Goal: Transaction & Acquisition: Book appointment/travel/reservation

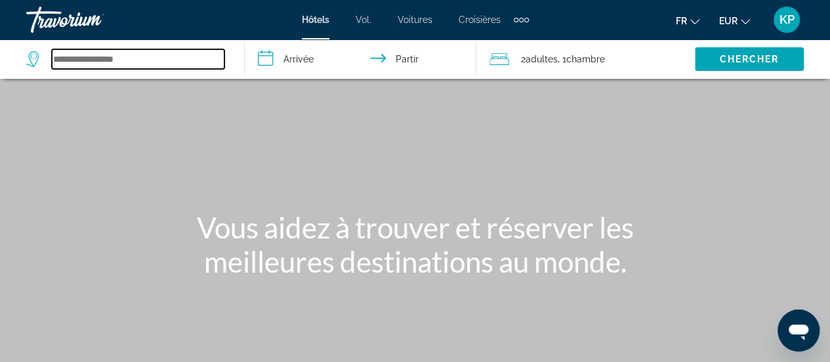
click at [139, 58] on input "Widget de recherche" at bounding box center [138, 59] width 173 height 20
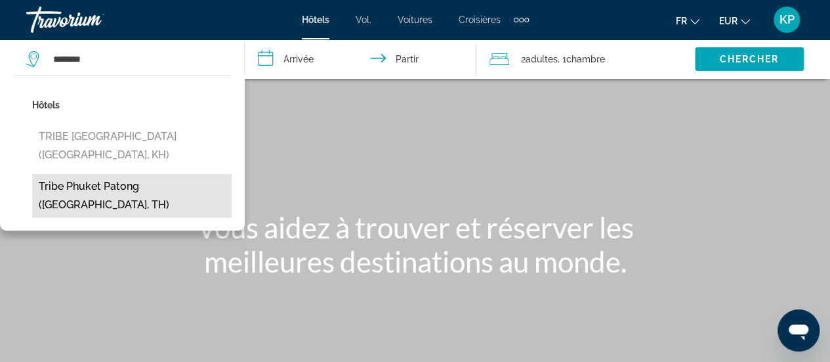
click at [114, 196] on button "Tribe Phuket Patong ([GEOGRAPHIC_DATA], TH)" at bounding box center [132, 195] width 200 height 43
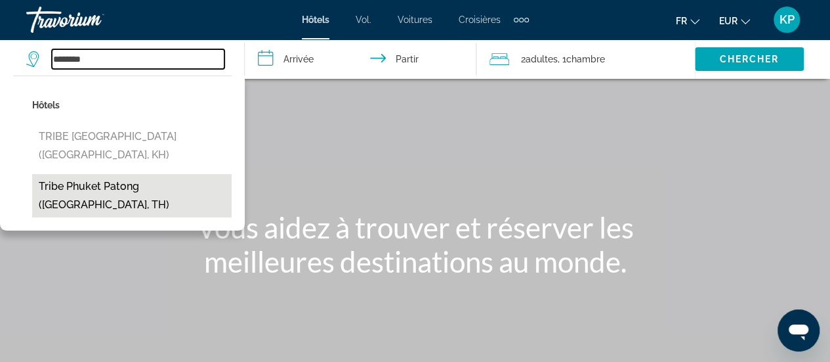
type input "**********"
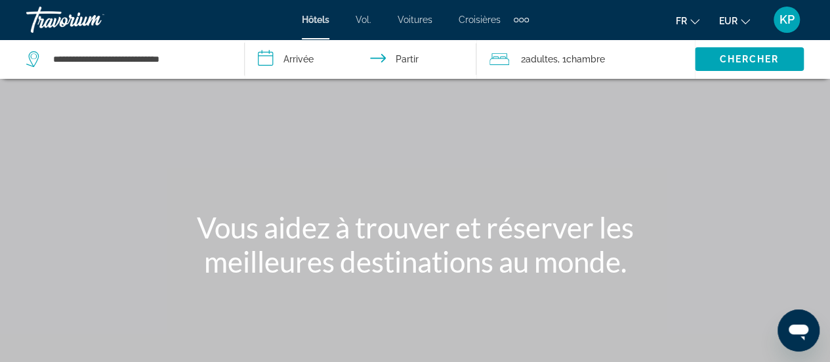
click at [284, 60] on input "**********" at bounding box center [363, 60] width 237 height 43
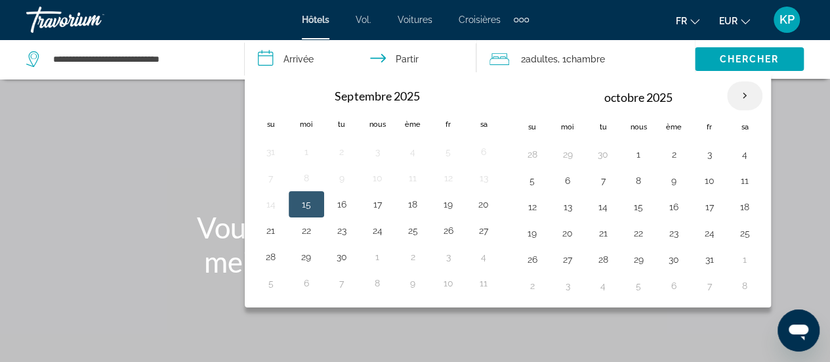
click at [739, 93] on th "Mois prochain" at bounding box center [744, 95] width 35 height 29
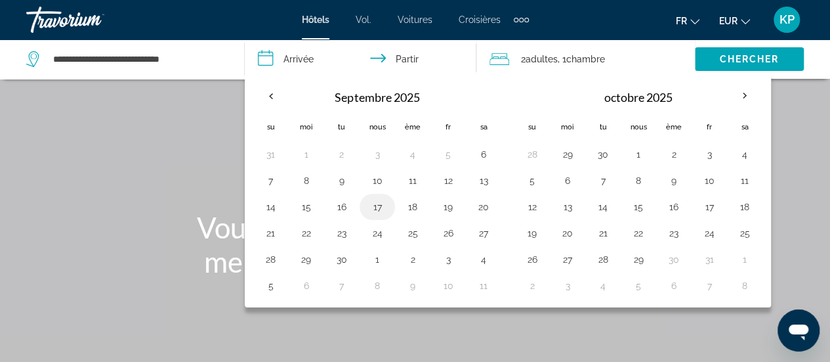
click at [380, 207] on button "17" at bounding box center [377, 207] width 21 height 18
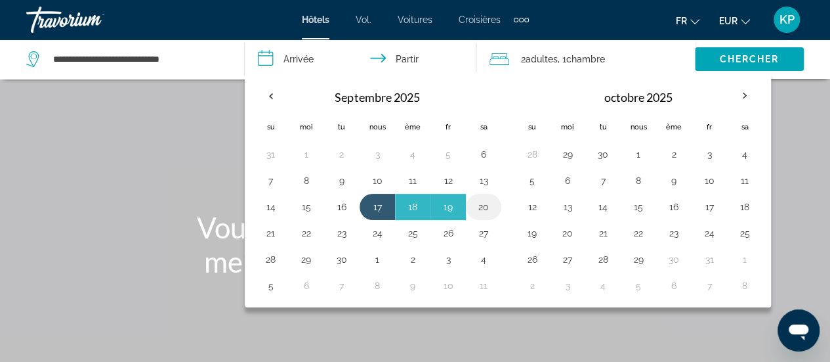
click at [480, 206] on button "20" at bounding box center [483, 207] width 21 height 18
type input "**********"
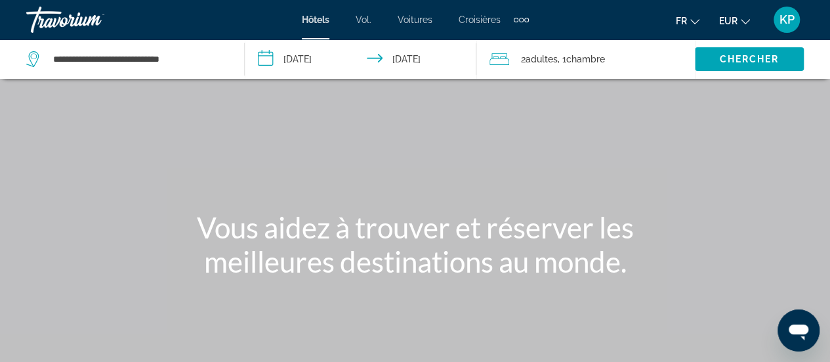
click at [553, 54] on font "adultes" at bounding box center [542, 59] width 32 height 11
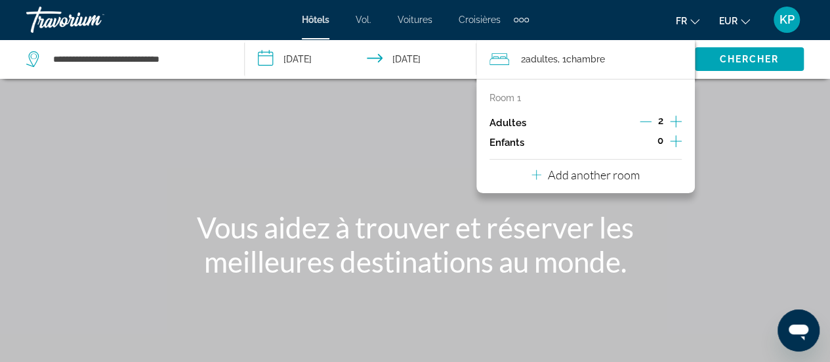
click at [675, 141] on icon "Increment children" at bounding box center [676, 141] width 12 height 16
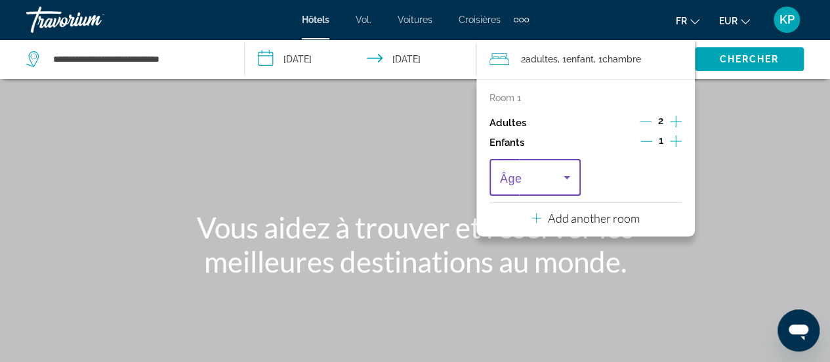
click at [547, 182] on span "Travelers: 2 adults, 1 child" at bounding box center [532, 177] width 64 height 16
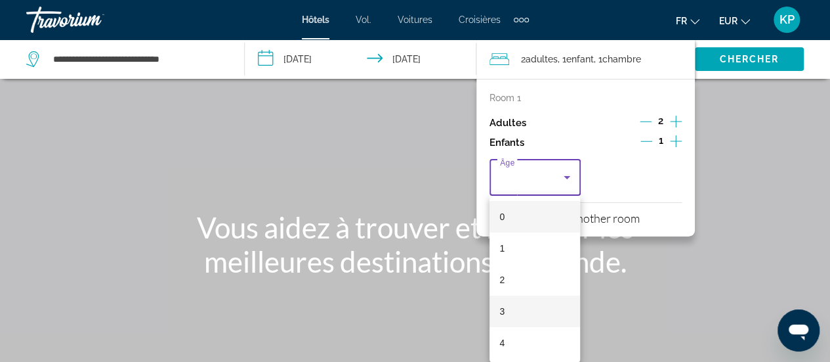
scroll to position [411, 0]
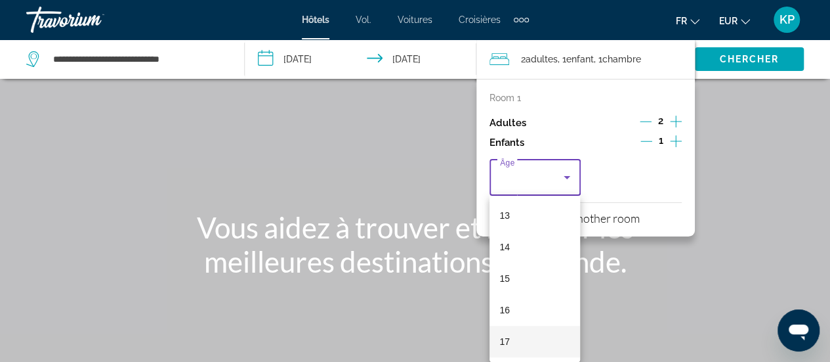
click at [507, 337] on font "17" at bounding box center [505, 341] width 11 height 11
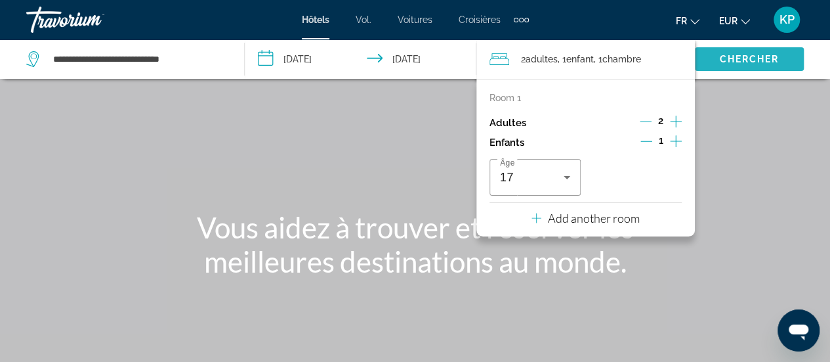
click at [773, 57] on font "Chercher" at bounding box center [749, 59] width 60 height 11
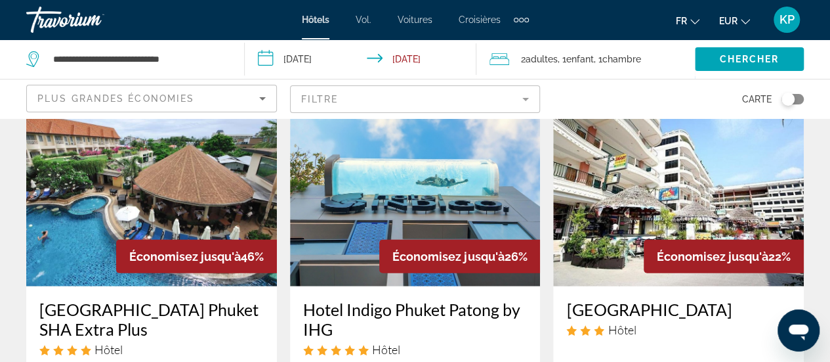
scroll to position [1645, 0]
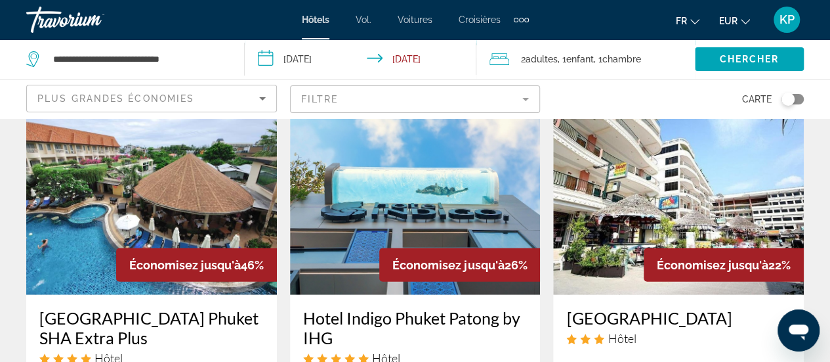
click at [297, 39] on input "**********" at bounding box center [363, 60] width 237 height 43
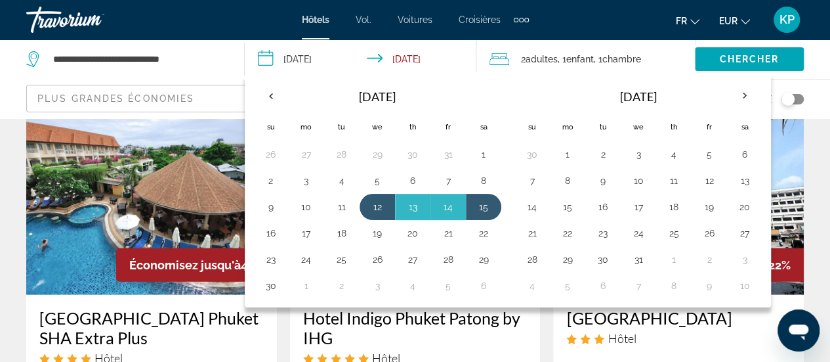
click at [306, 56] on input "**********" at bounding box center [363, 60] width 237 height 43
click at [727, 96] on th "Next month" at bounding box center [744, 95] width 35 height 29
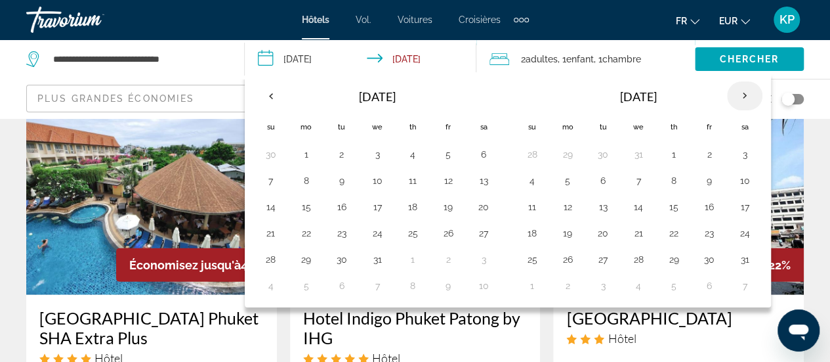
click at [749, 93] on th "Next month" at bounding box center [744, 95] width 35 height 29
click at [671, 207] on button "12" at bounding box center [674, 207] width 21 height 18
click at [671, 208] on button "12" at bounding box center [674, 207] width 21 height 18
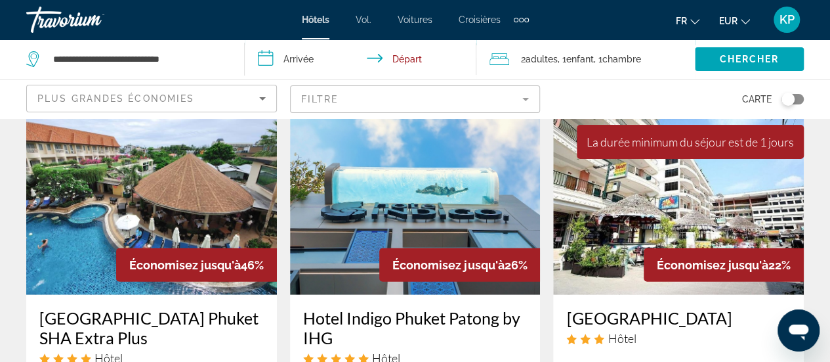
click at [305, 53] on input "**********" at bounding box center [363, 60] width 237 height 43
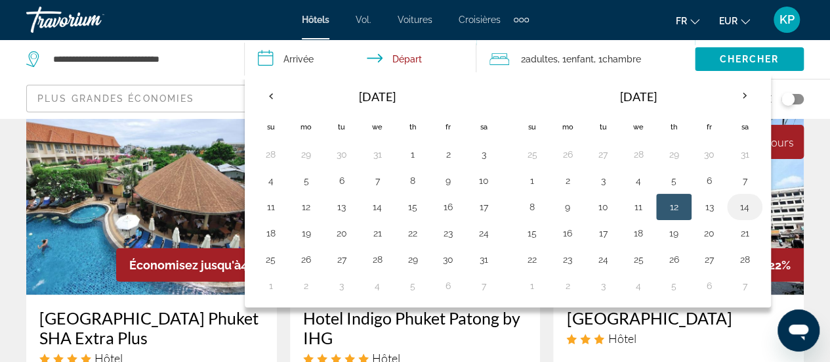
click at [740, 202] on button "14" at bounding box center [744, 207] width 21 height 18
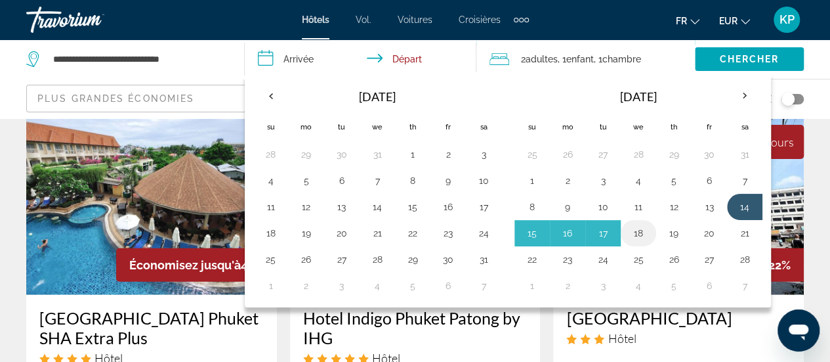
click at [635, 226] on button "18" at bounding box center [638, 233] width 21 height 18
type input "**********"
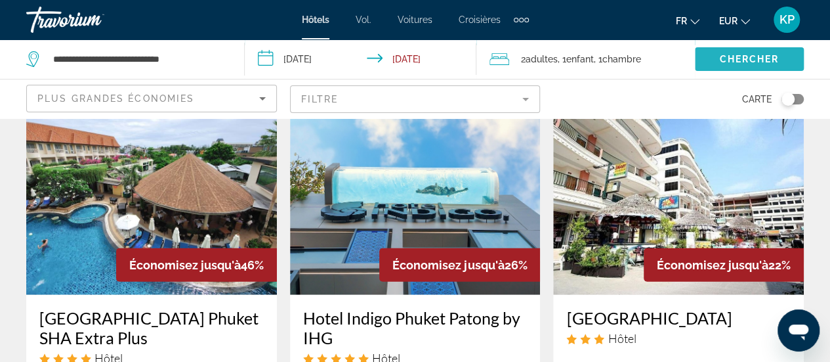
click at [749, 54] on span "Chercher" at bounding box center [749, 59] width 60 height 11
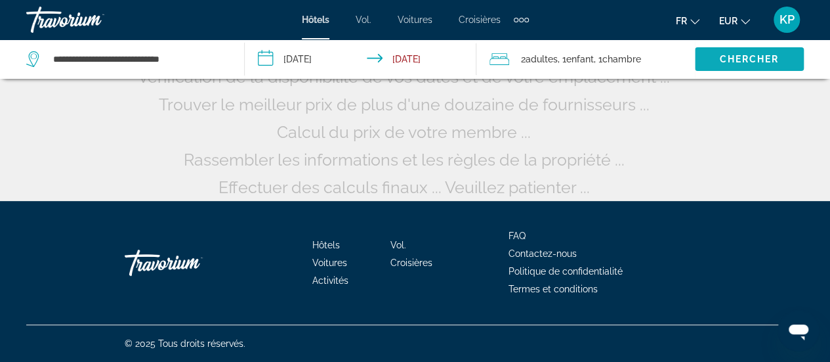
scroll to position [167, 0]
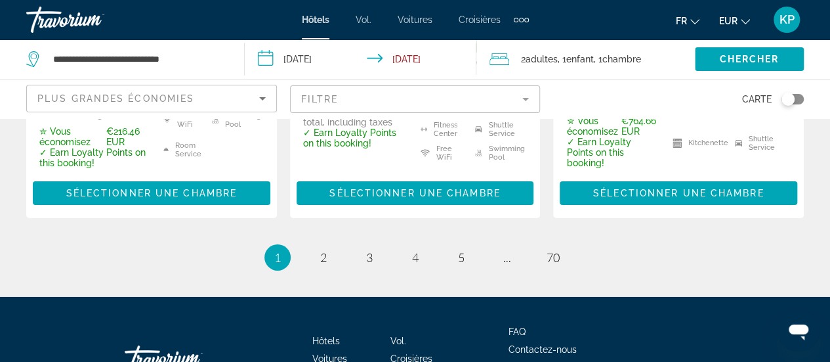
scroll to position [2095, 0]
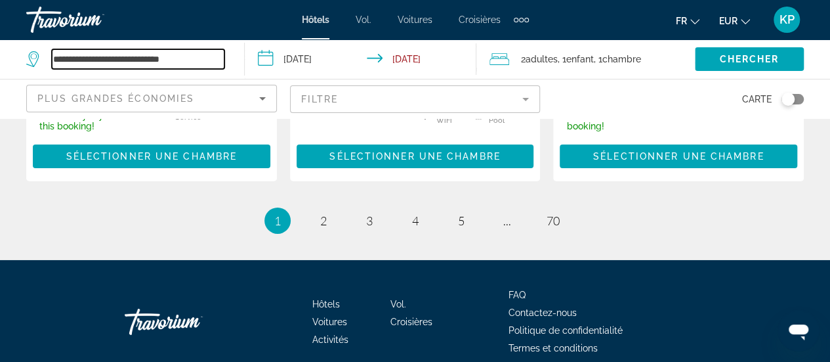
click at [183, 57] on input "**********" at bounding box center [138, 59] width 173 height 20
click at [186, 59] on input "**********" at bounding box center [138, 59] width 173 height 20
drag, startPoint x: 198, startPoint y: 58, endPoint x: 16, endPoint y: 59, distance: 181.8
click at [16, 59] on app-destination-search "**********" at bounding box center [122, 58] width 245 height 39
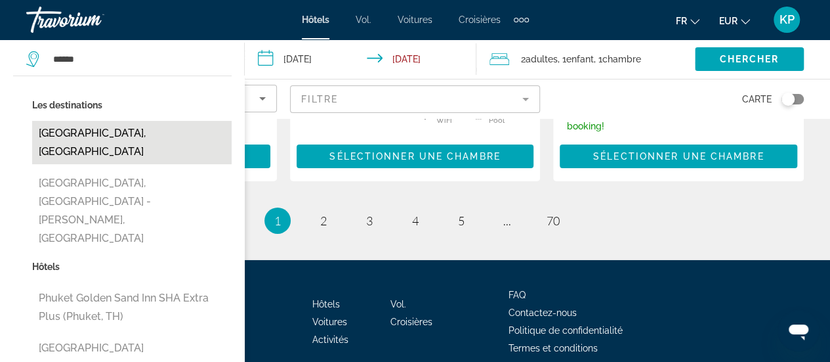
click at [146, 129] on button "[GEOGRAPHIC_DATA], [GEOGRAPHIC_DATA]" at bounding box center [132, 142] width 200 height 43
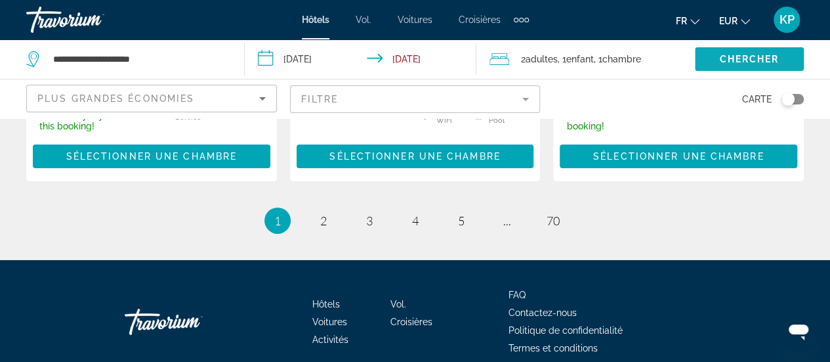
click at [786, 57] on span "Search widget" at bounding box center [749, 59] width 109 height 32
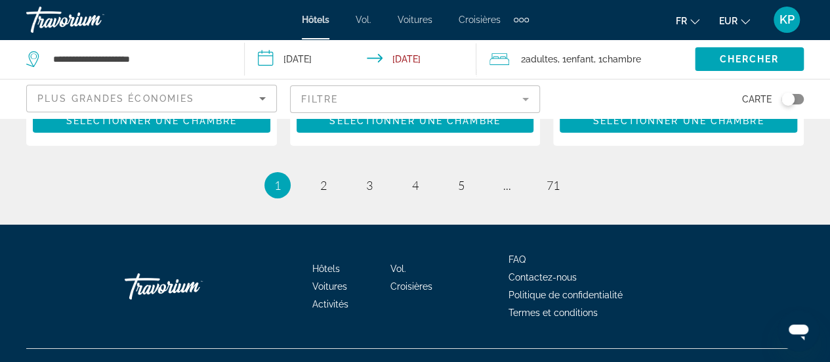
scroll to position [2201, 0]
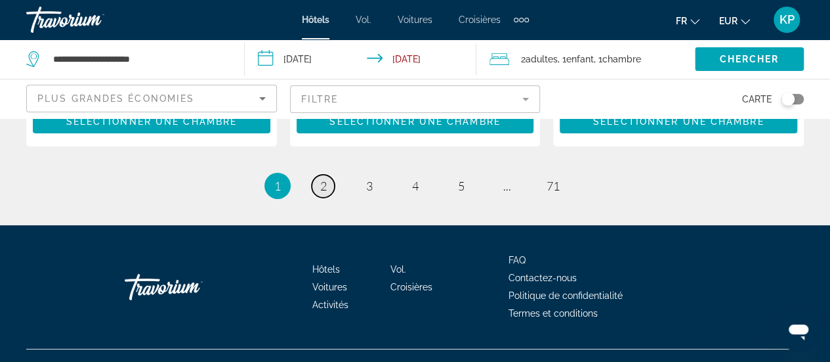
click at [322, 179] on span "2" at bounding box center [323, 186] width 7 height 14
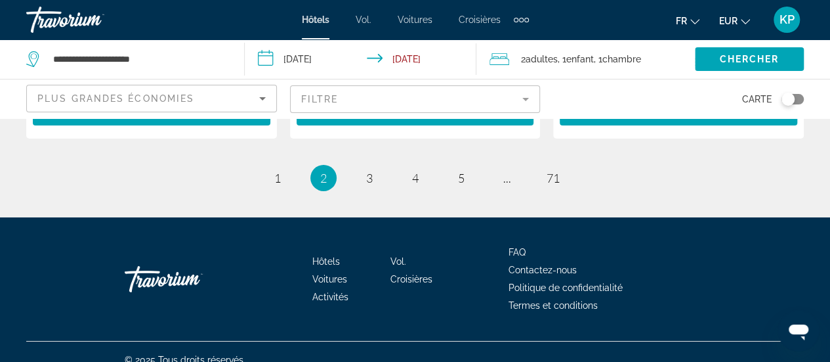
scroll to position [2180, 0]
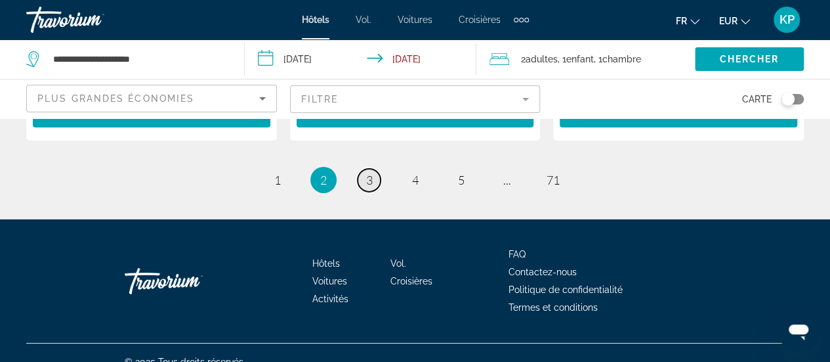
click at [368, 173] on span "3" at bounding box center [369, 180] width 7 height 14
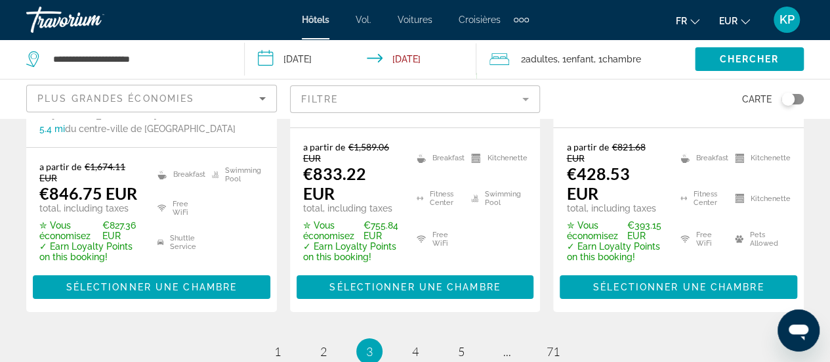
scroll to position [2247, 0]
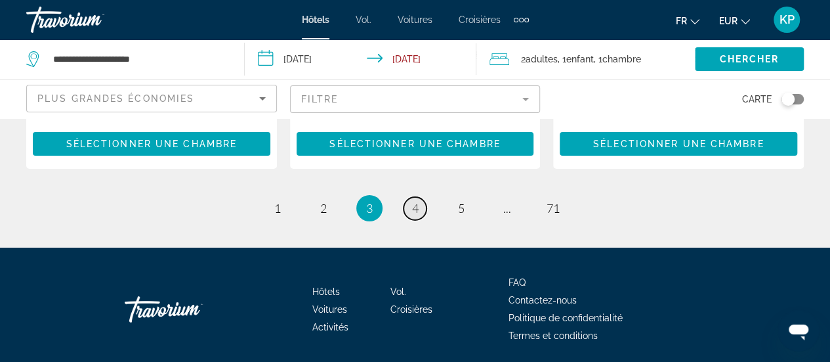
click at [421, 197] on link "page 4" at bounding box center [415, 208] width 23 height 23
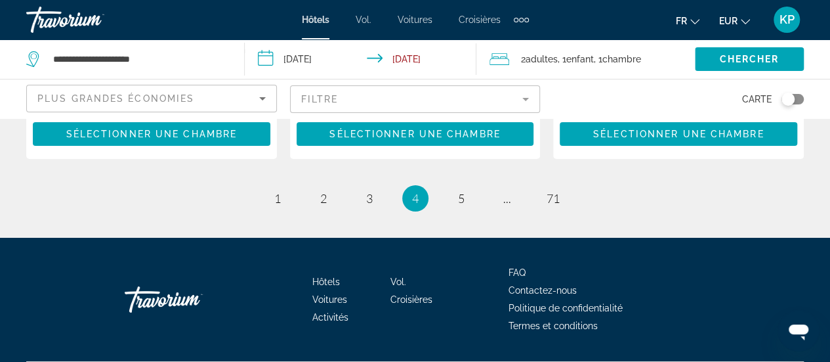
scroll to position [2251, 0]
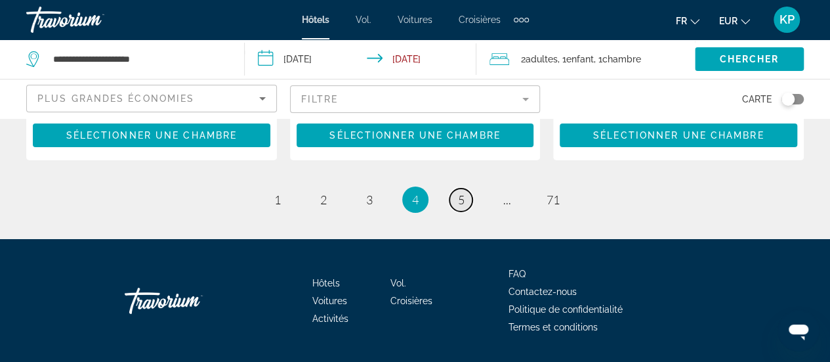
click at [458, 192] on span "5" at bounding box center [461, 199] width 7 height 14
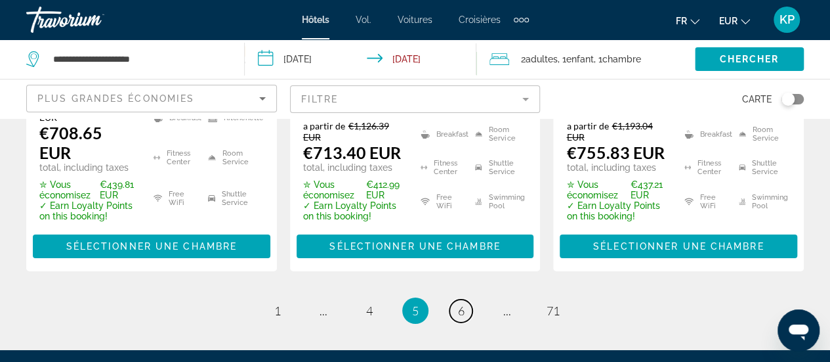
scroll to position [2226, 0]
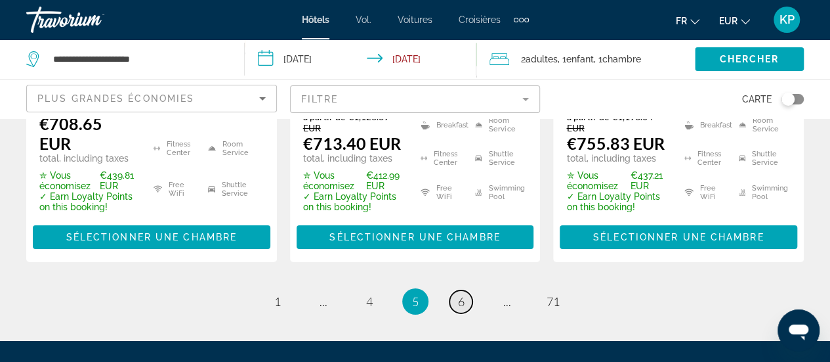
click at [458, 294] on span "6" at bounding box center [461, 301] width 7 height 14
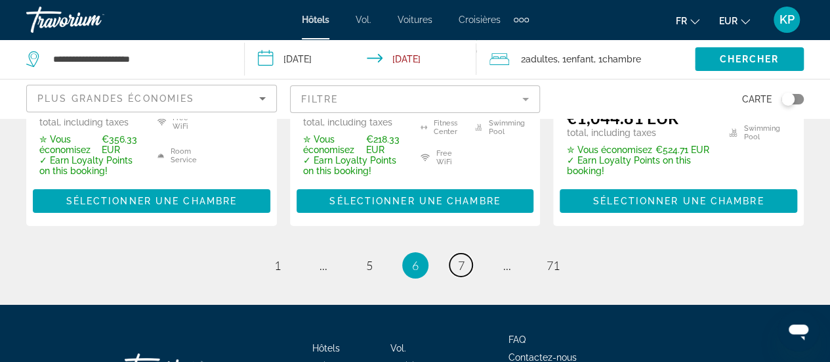
scroll to position [2185, 0]
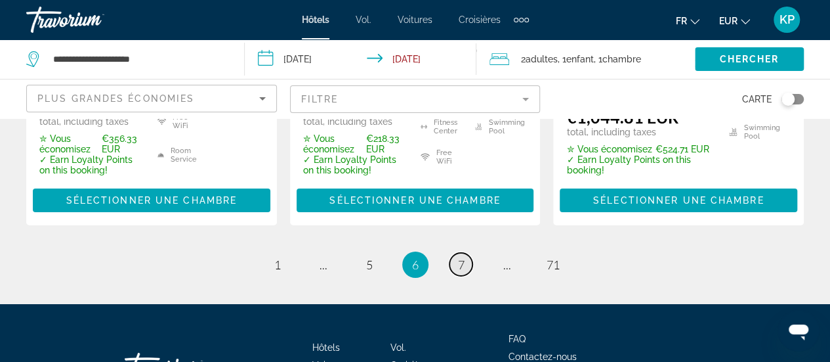
click at [458, 257] on span "7" at bounding box center [461, 264] width 7 height 14
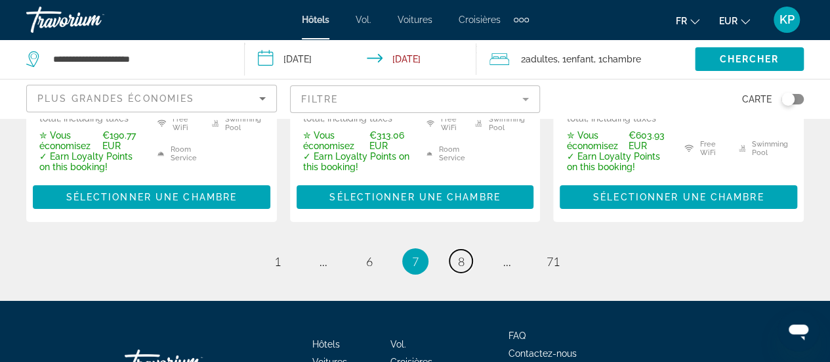
scroll to position [2199, 0]
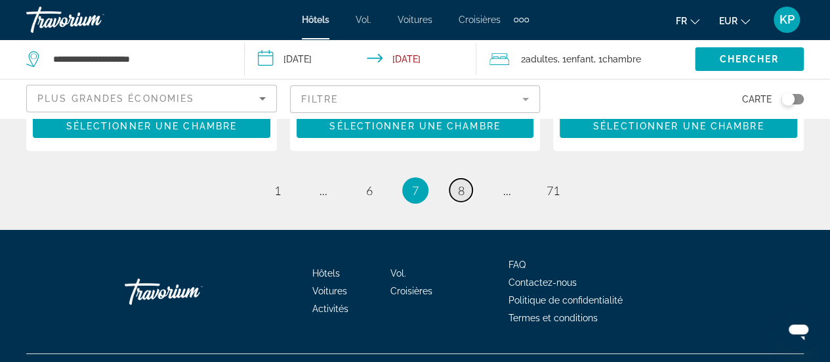
click at [458, 183] on span "8" at bounding box center [461, 190] width 7 height 14
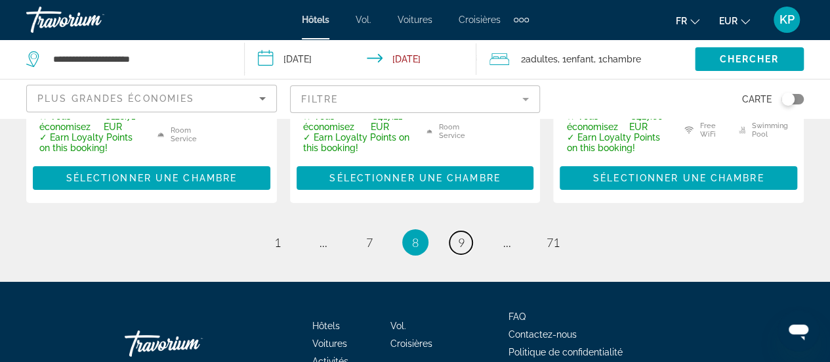
scroll to position [2186, 0]
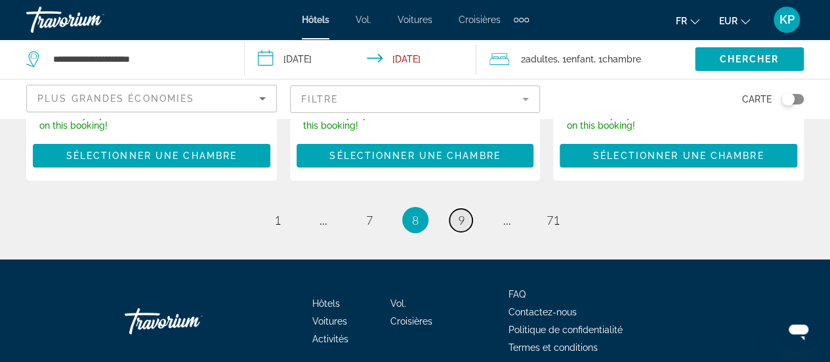
click at [455, 209] on link "page 9" at bounding box center [461, 220] width 23 height 23
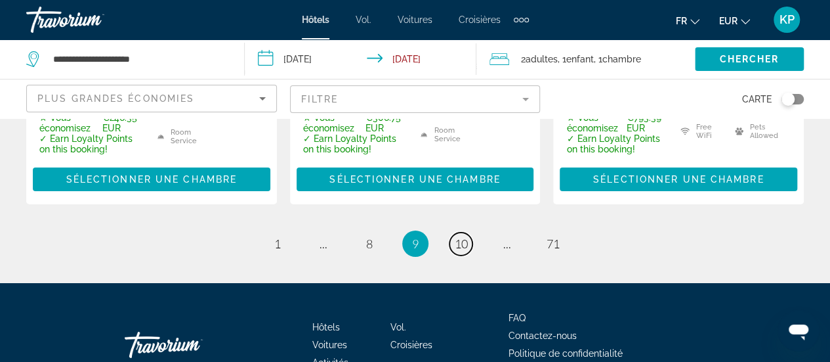
scroll to position [2244, 0]
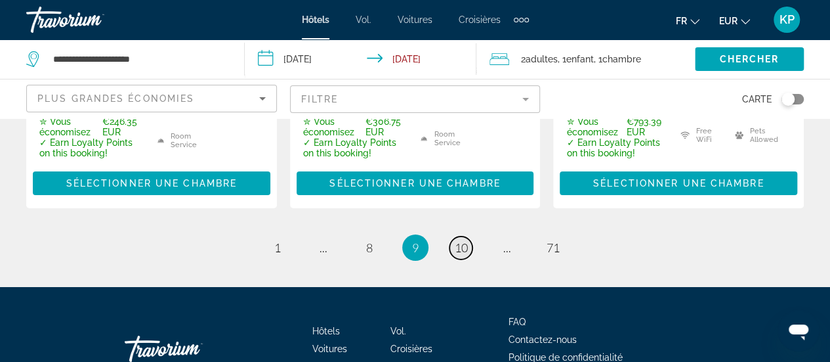
click at [455, 236] on link "page 10" at bounding box center [461, 247] width 23 height 23
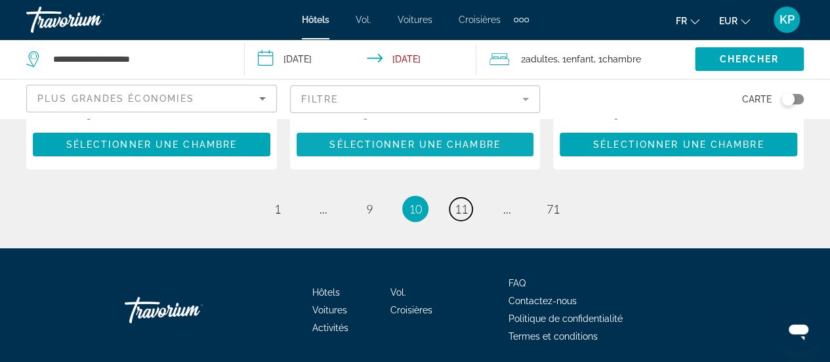
scroll to position [2224, 0]
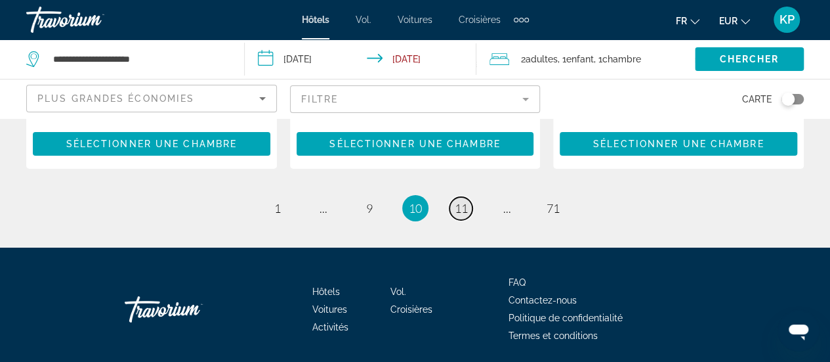
click at [467, 201] on span "11" at bounding box center [461, 208] width 13 height 14
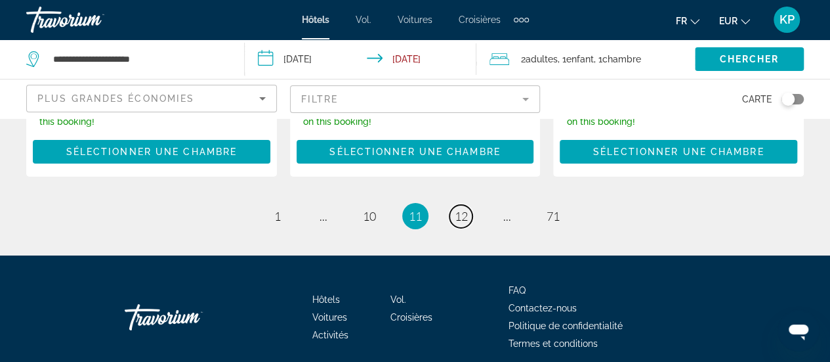
scroll to position [2224, 0]
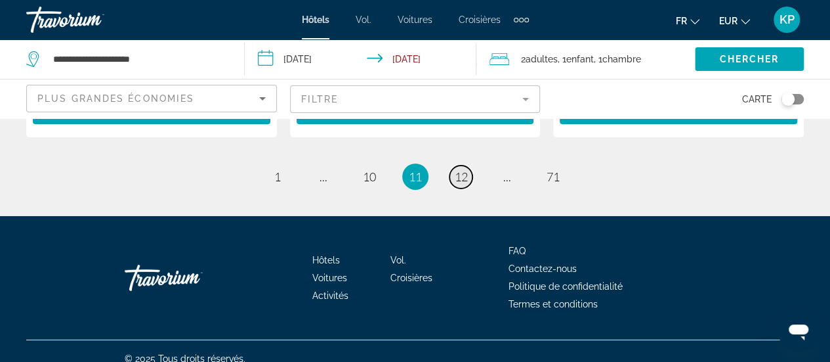
click at [458, 169] on span "12" at bounding box center [461, 176] width 13 height 14
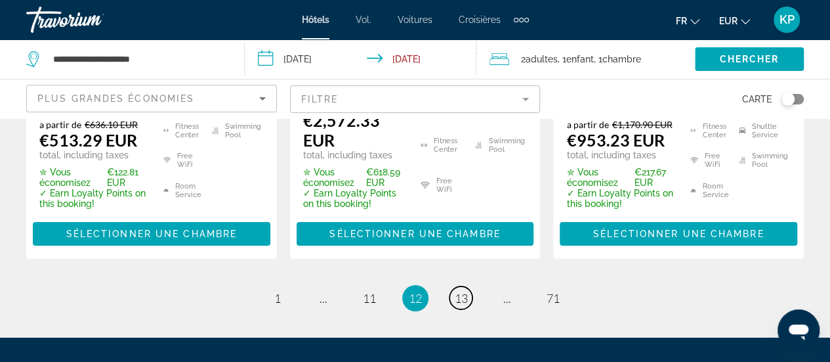
scroll to position [2236, 0]
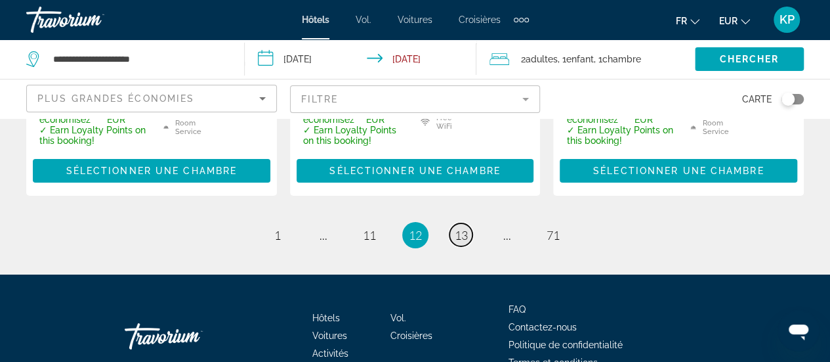
click at [461, 228] on span "13" at bounding box center [461, 235] width 13 height 14
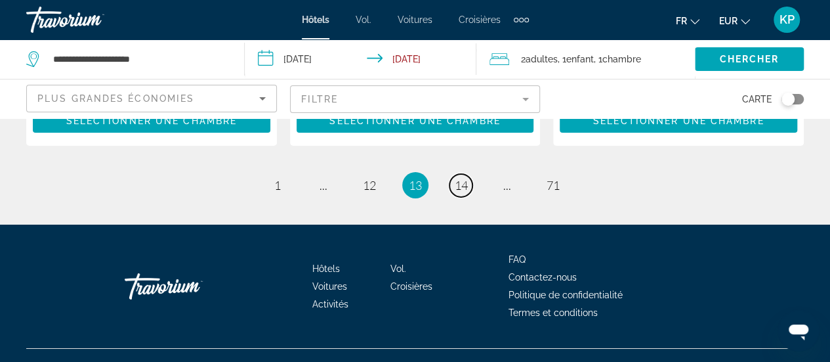
scroll to position [2191, 0]
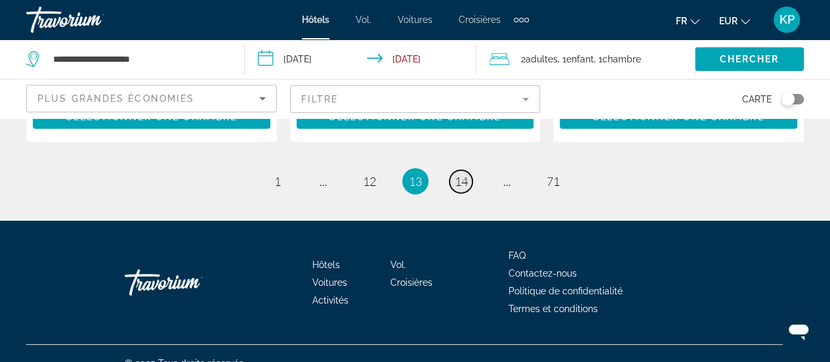
click at [458, 174] on span "14" at bounding box center [461, 181] width 13 height 14
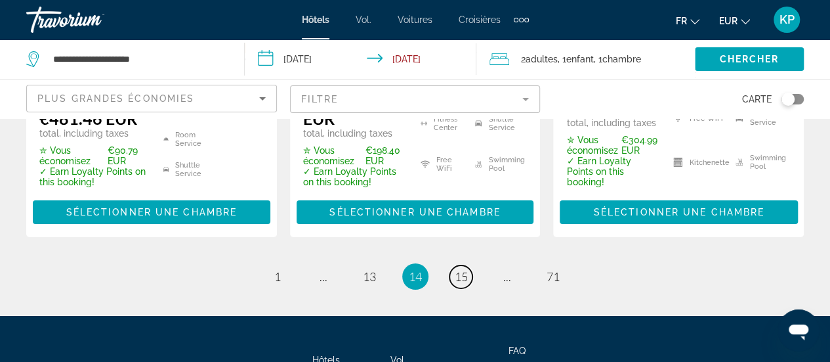
scroll to position [2239, 0]
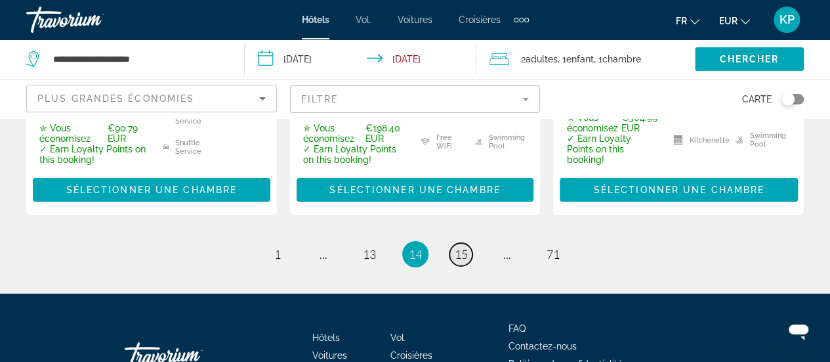
click at [461, 247] on span "15" at bounding box center [461, 254] width 13 height 14
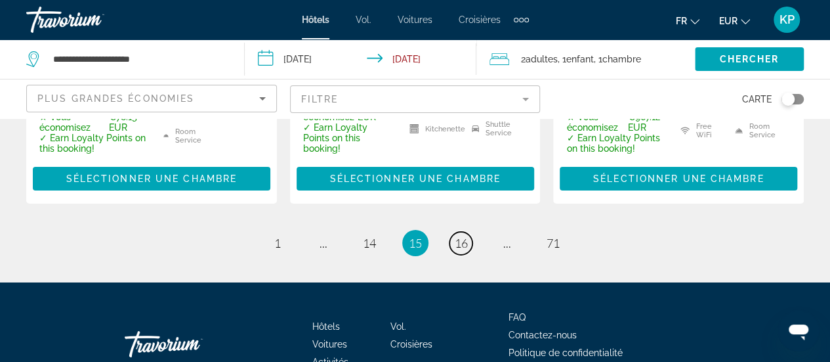
scroll to position [2220, 0]
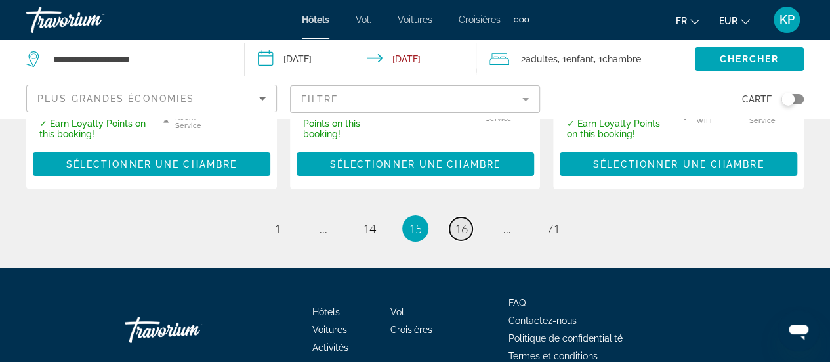
click at [462, 221] on span "16" at bounding box center [461, 228] width 13 height 14
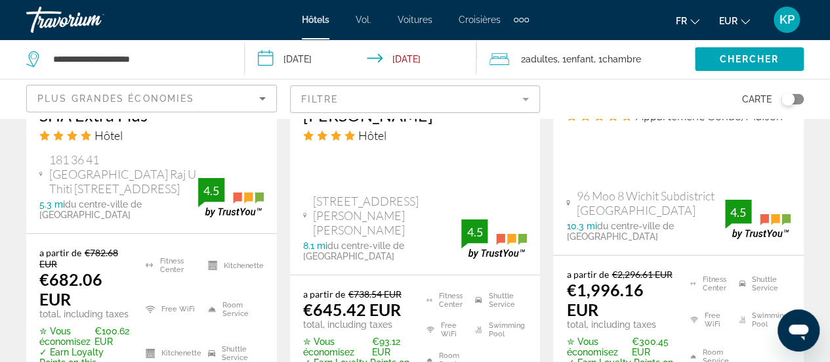
scroll to position [2261, 0]
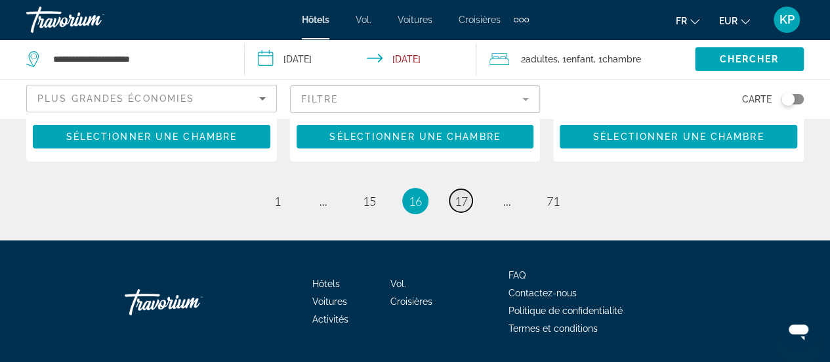
click at [463, 194] on span "17" at bounding box center [461, 201] width 13 height 14
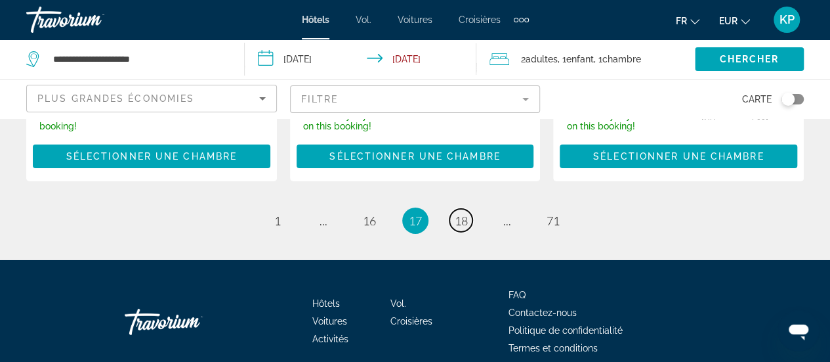
scroll to position [2157, 0]
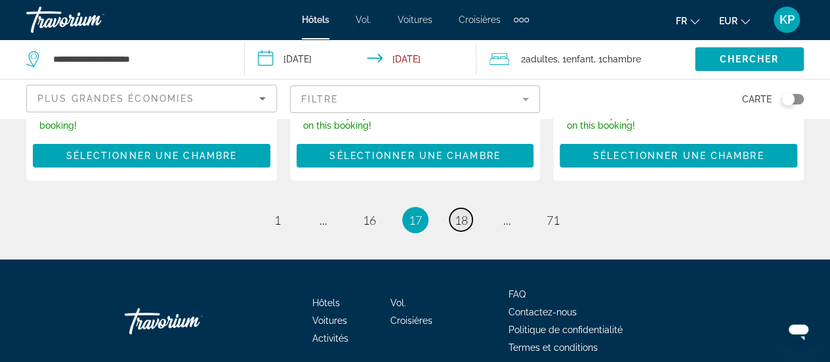
click at [465, 227] on span "18" at bounding box center [461, 220] width 13 height 14
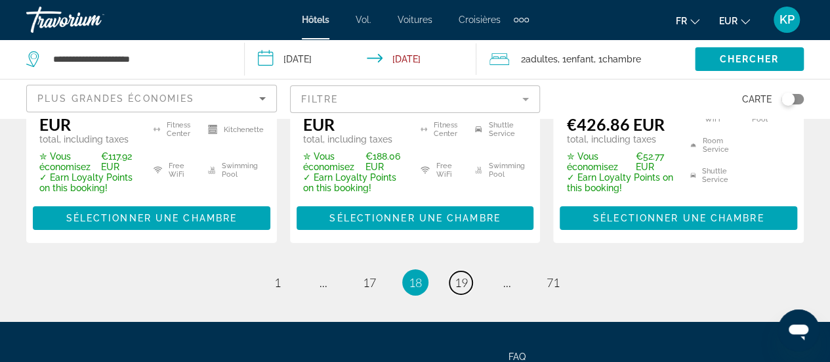
scroll to position [2131, 0]
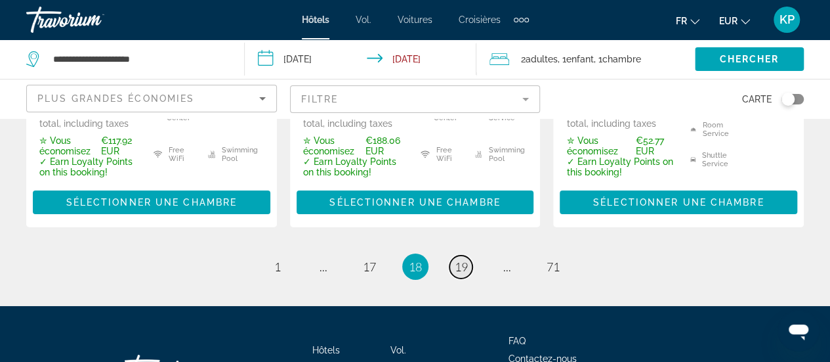
click at [464, 259] on span "19" at bounding box center [461, 266] width 13 height 14
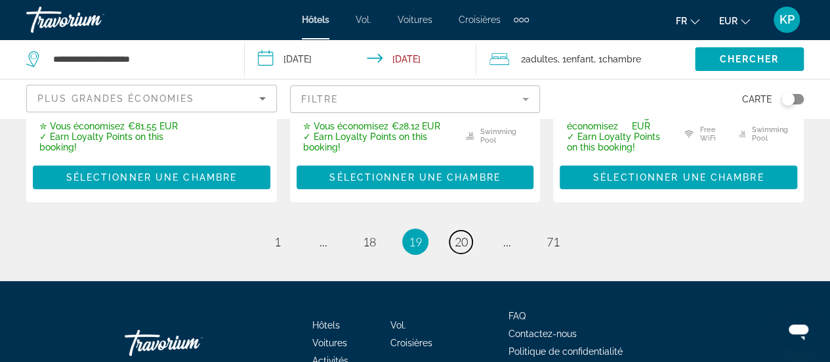
scroll to position [2142, 0]
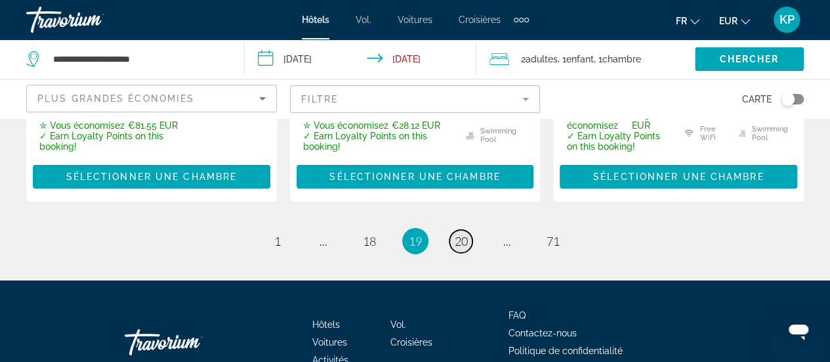
click at [457, 234] on span "20" at bounding box center [461, 241] width 13 height 14
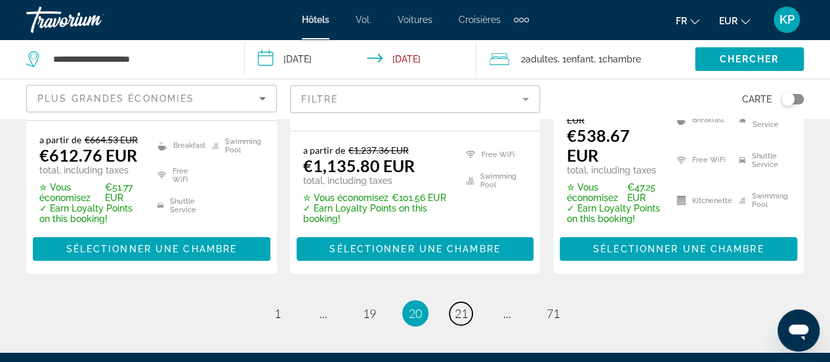
scroll to position [2169, 0]
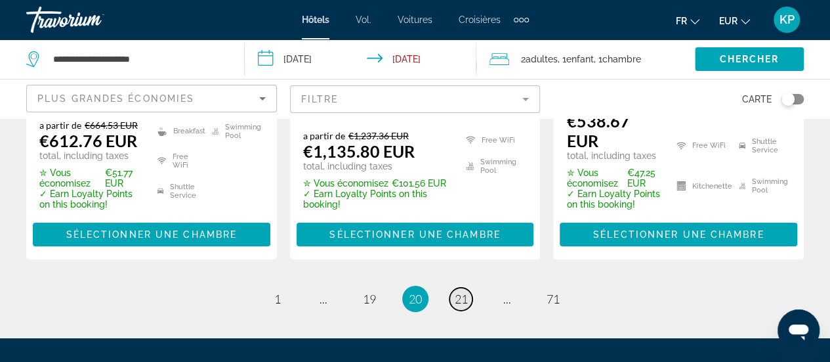
click at [458, 291] on span "21" at bounding box center [461, 298] width 13 height 14
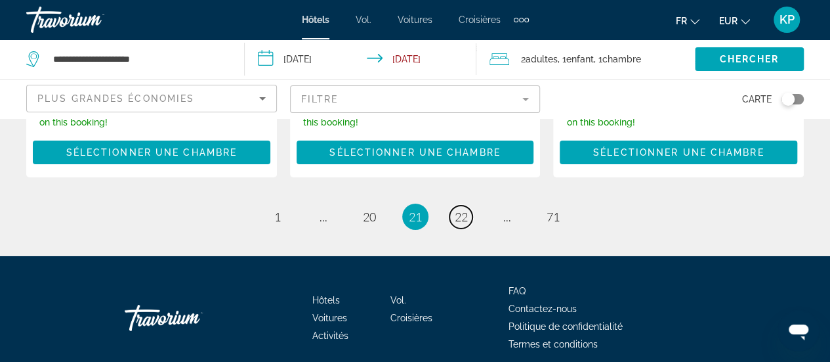
scroll to position [2209, 0]
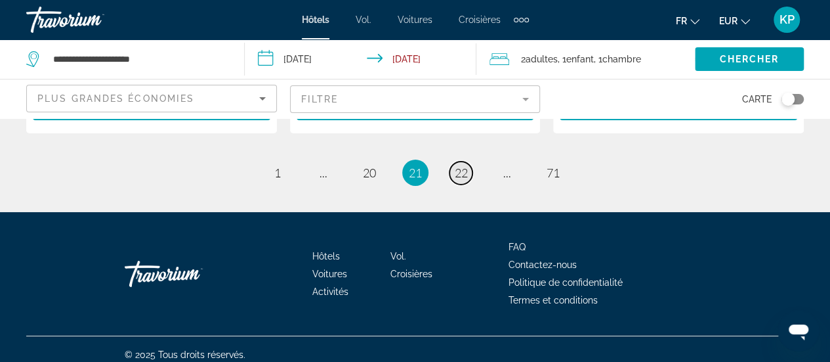
click at [465, 165] on span "22" at bounding box center [461, 172] width 13 height 14
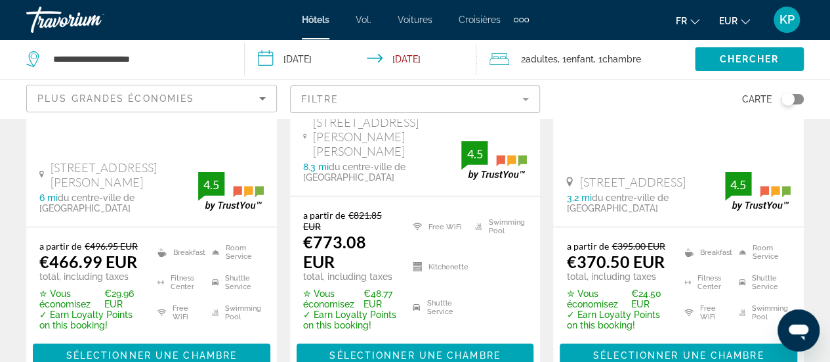
scroll to position [2216, 0]
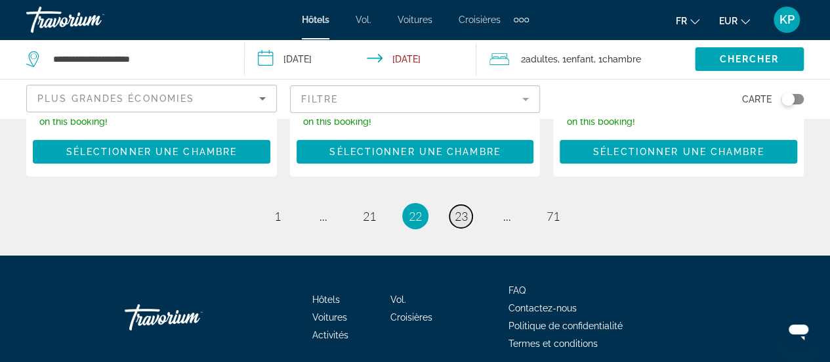
click at [455, 209] on span "23" at bounding box center [461, 216] width 13 height 14
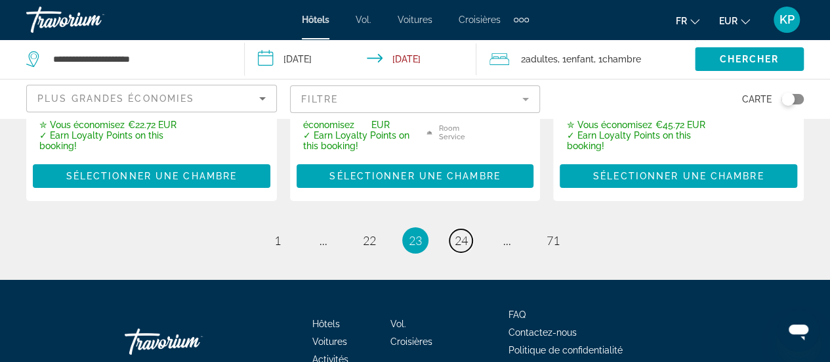
scroll to position [2214, 0]
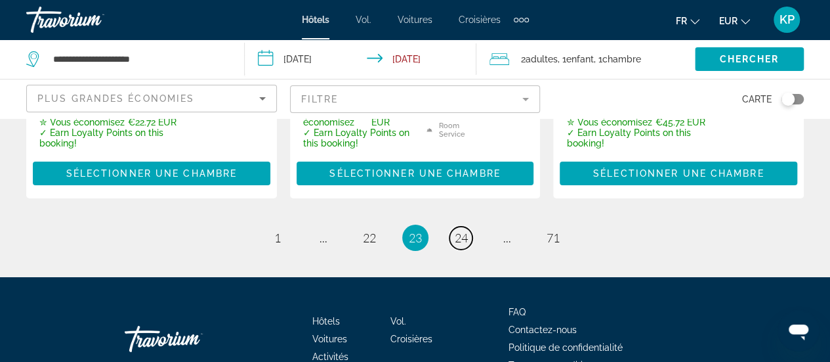
click at [465, 230] on span "24" at bounding box center [461, 237] width 13 height 14
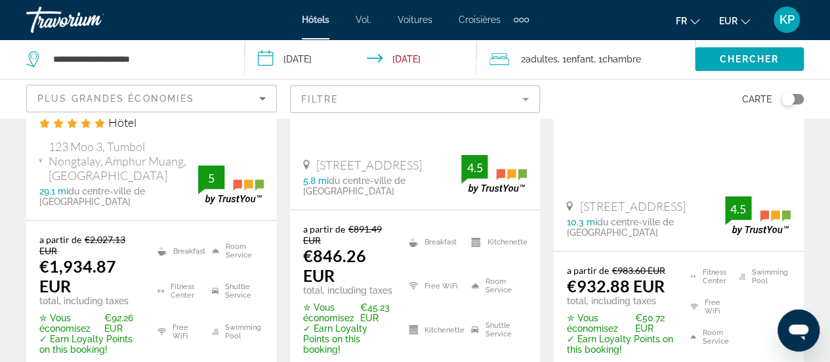
scroll to position [2222, 0]
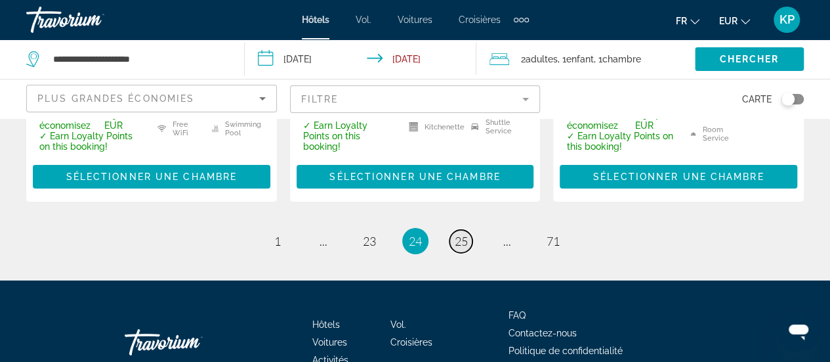
click at [458, 234] on span "25" at bounding box center [461, 241] width 13 height 14
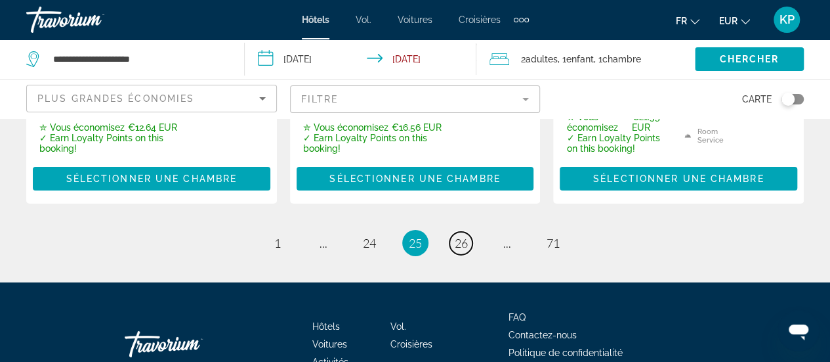
scroll to position [2056, 0]
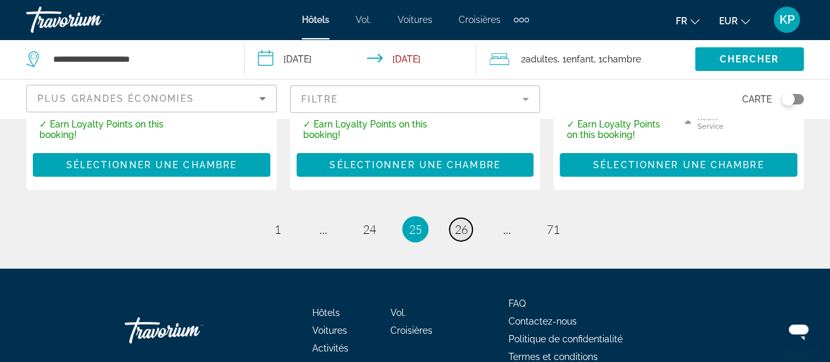
click at [463, 222] on span "26" at bounding box center [461, 229] width 13 height 14
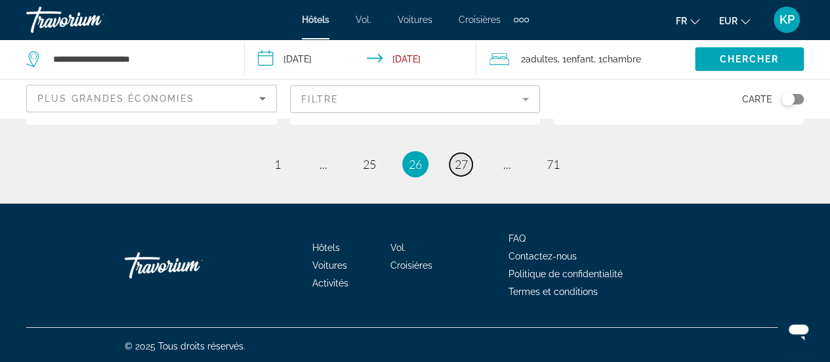
scroll to position [2210, 0]
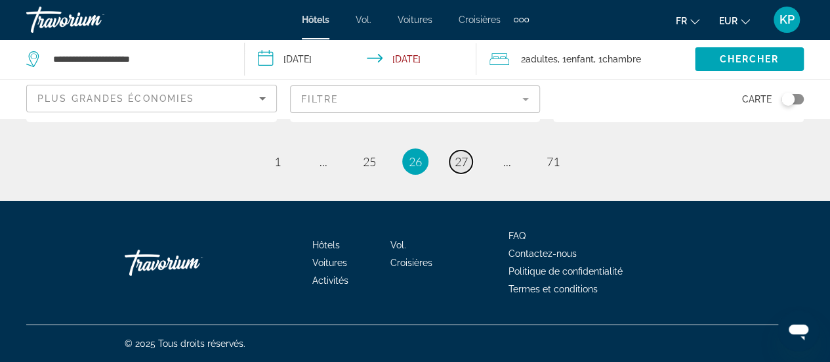
click at [459, 167] on span "27" at bounding box center [461, 161] width 13 height 14
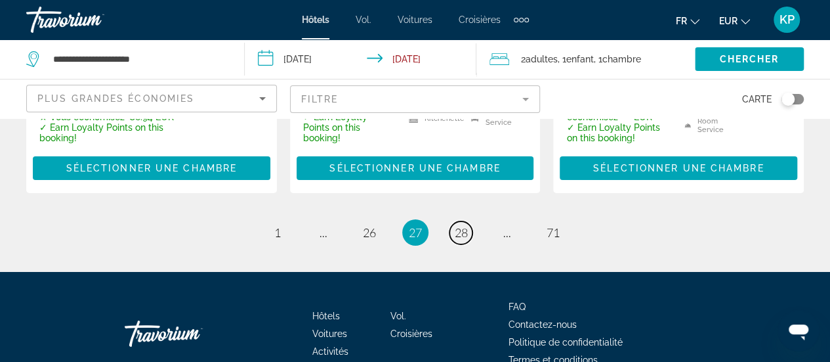
scroll to position [2218, 0]
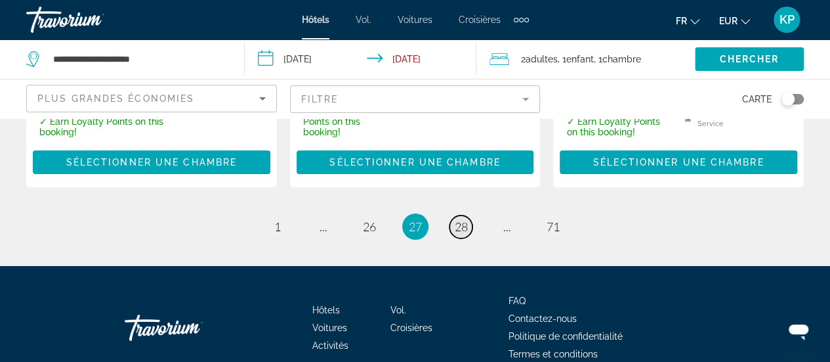
click at [462, 219] on span "28" at bounding box center [461, 226] width 13 height 14
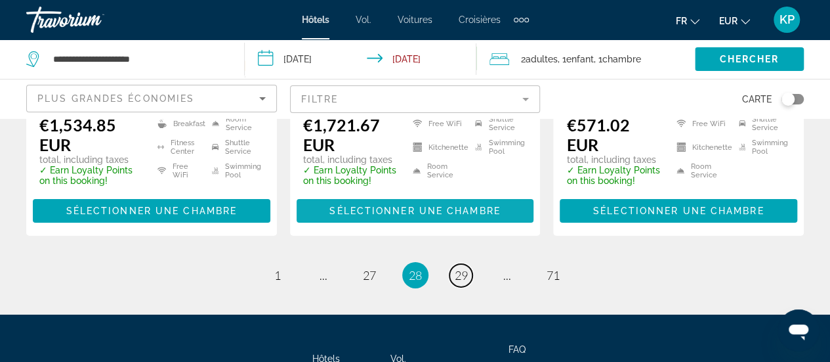
scroll to position [2072, 0]
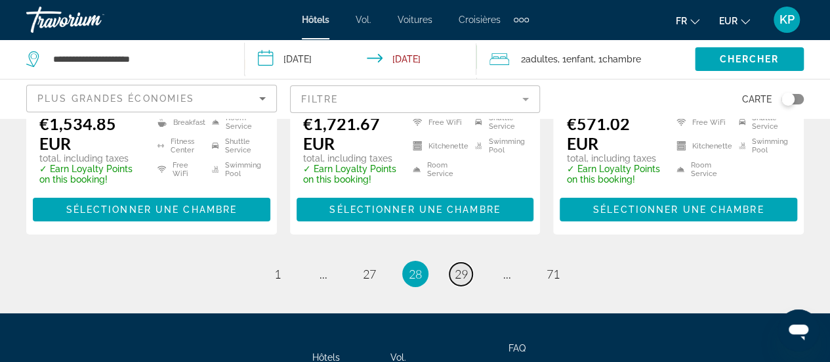
click at [462, 266] on span "29" at bounding box center [461, 273] width 13 height 14
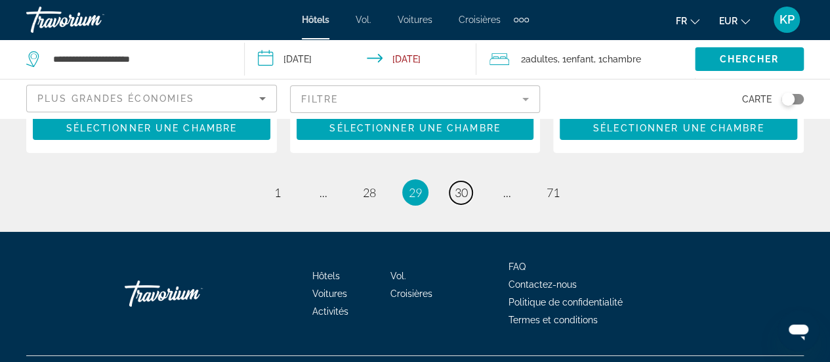
scroll to position [2140, 0]
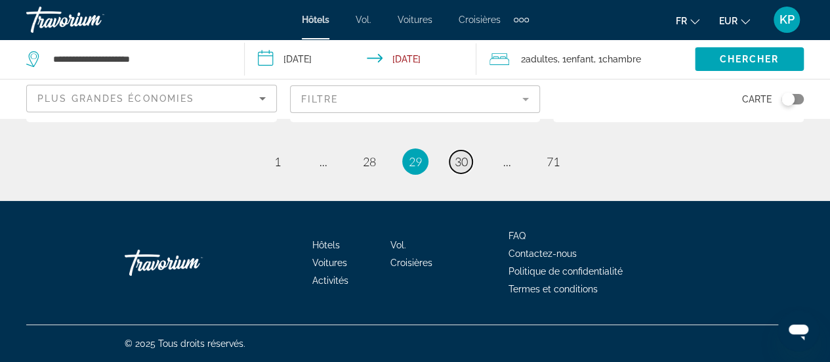
click at [465, 165] on link "page 30" at bounding box center [461, 161] width 23 height 23
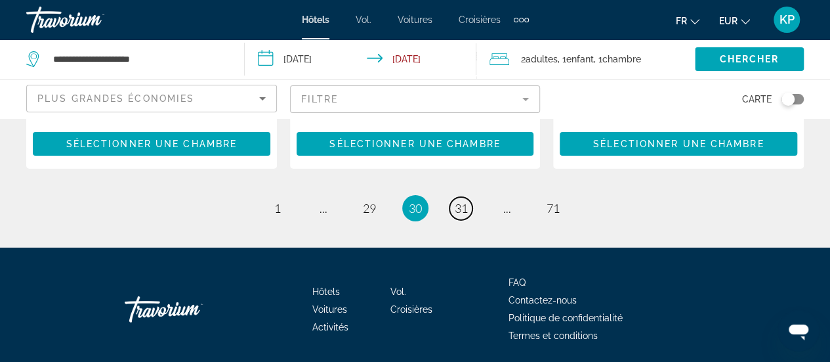
scroll to position [2057, 0]
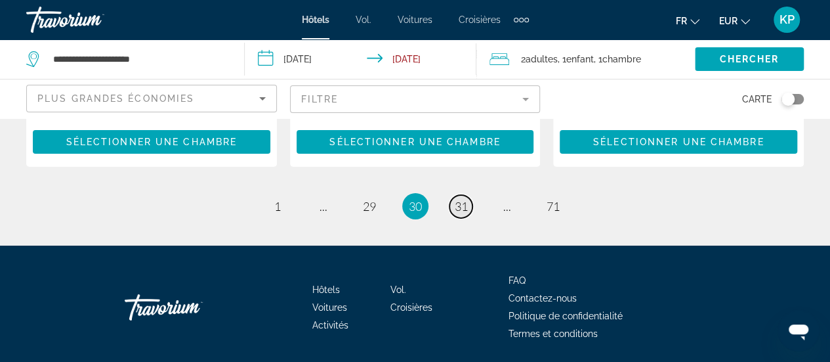
click at [462, 213] on span "31" at bounding box center [461, 206] width 13 height 14
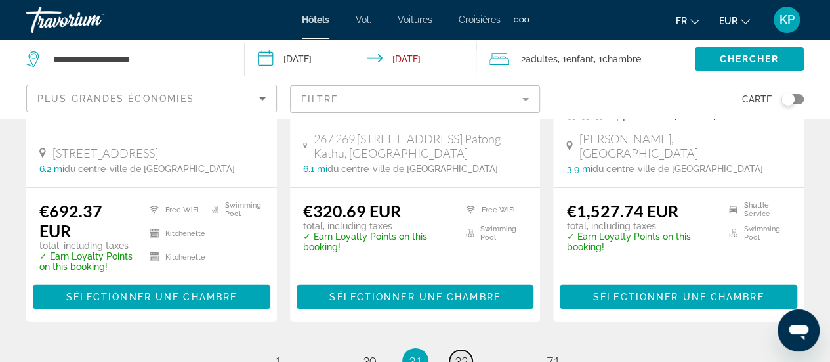
scroll to position [1941, 0]
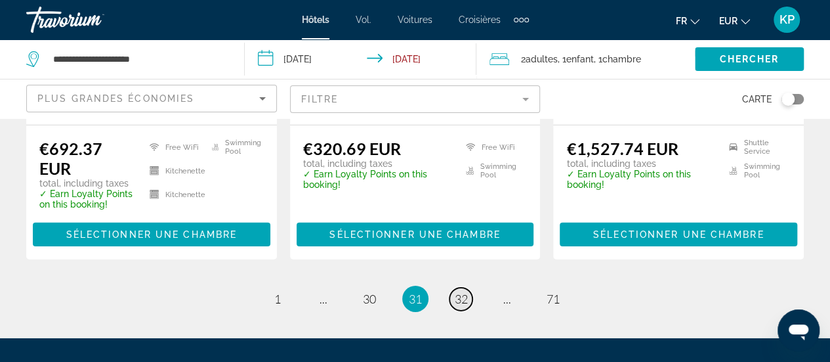
click at [457, 287] on link "page 32" at bounding box center [461, 298] width 23 height 23
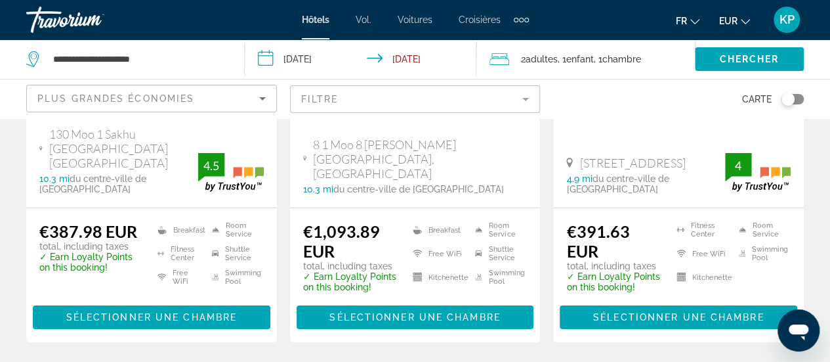
scroll to position [2078, 0]
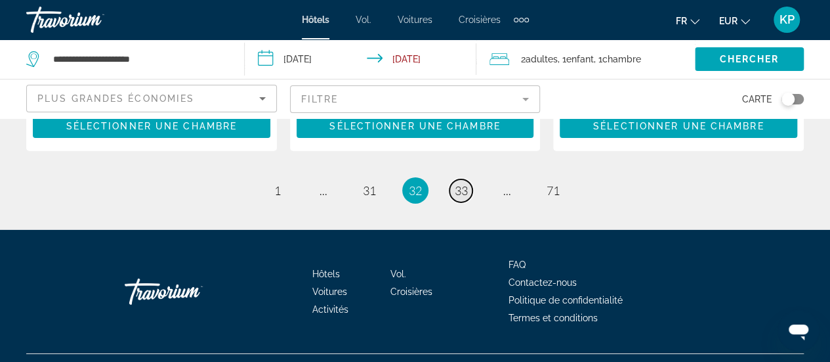
click at [463, 183] on span "33" at bounding box center [461, 190] width 13 height 14
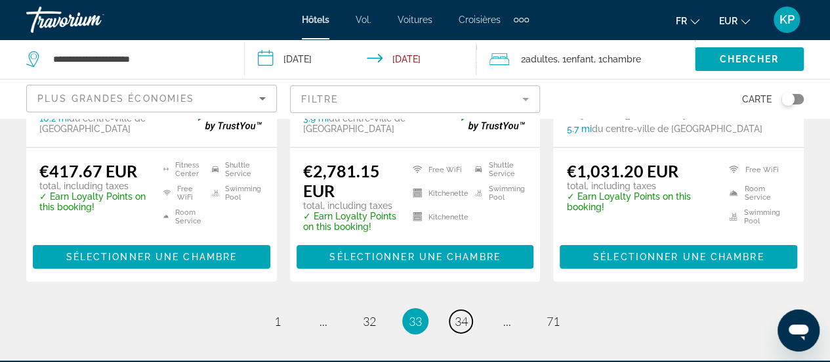
scroll to position [1944, 0]
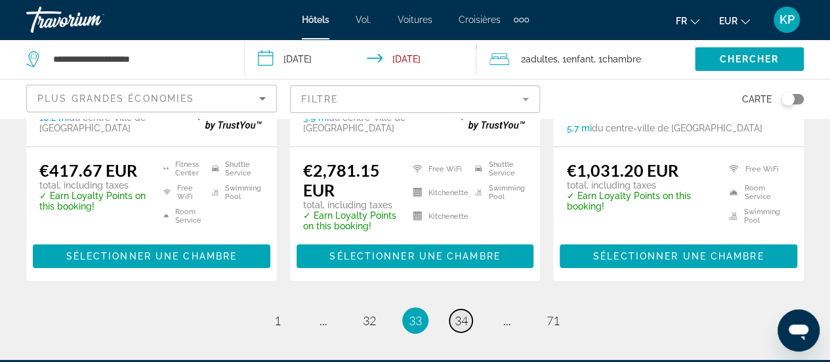
click at [458, 313] on span "34" at bounding box center [461, 320] width 13 height 14
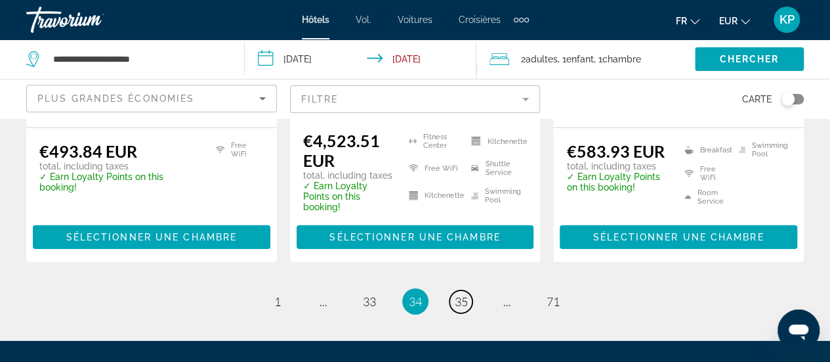
scroll to position [2014, 0]
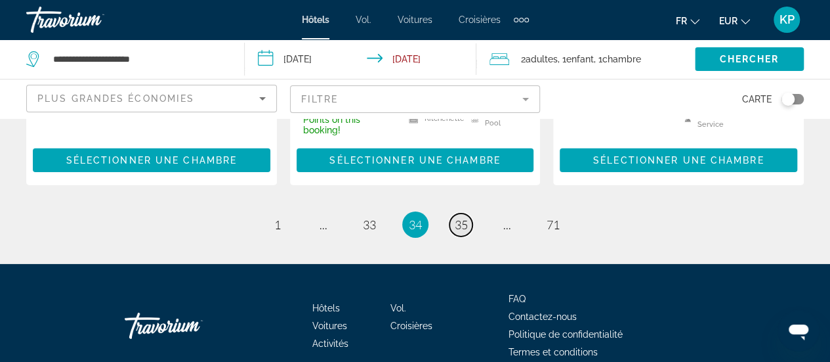
click at [462, 217] on span "35" at bounding box center [461, 224] width 13 height 14
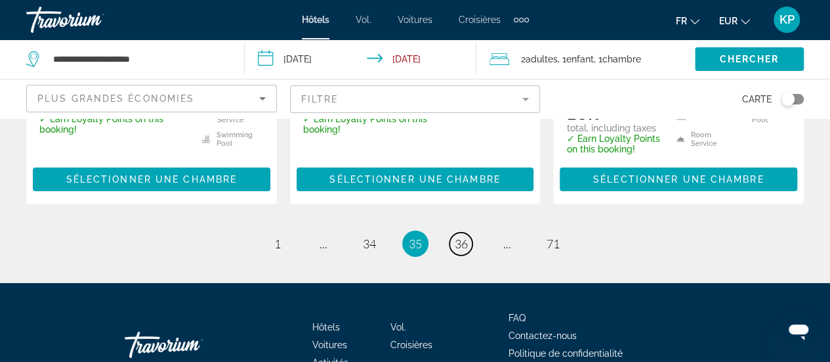
scroll to position [2067, 0]
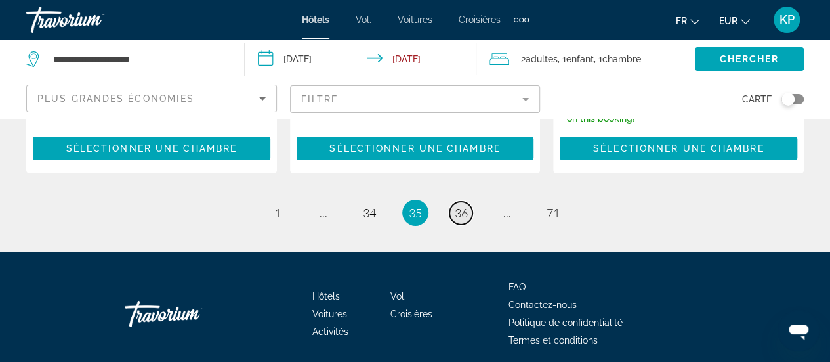
click at [461, 205] on span "36" at bounding box center [461, 212] width 13 height 14
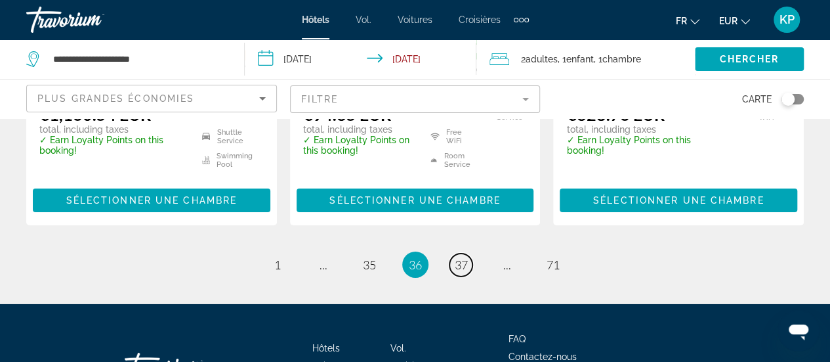
scroll to position [2053, 0]
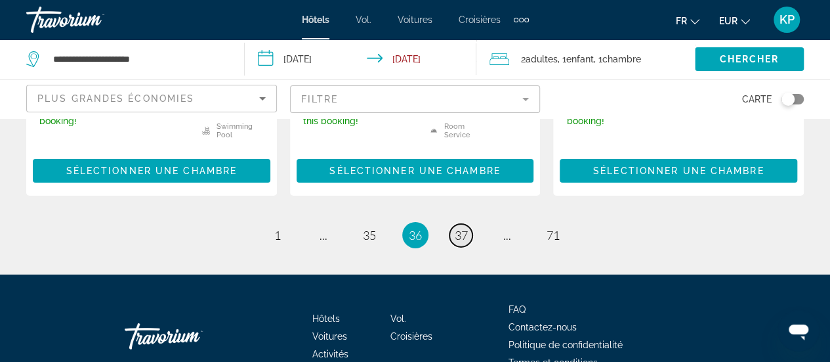
click at [465, 228] on span "37" at bounding box center [461, 235] width 13 height 14
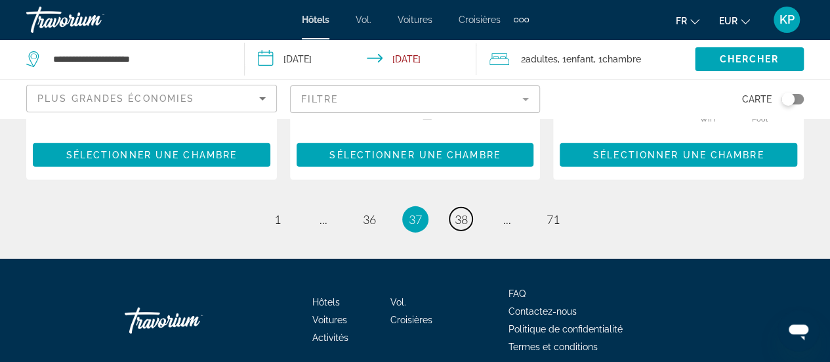
scroll to position [1966, 0]
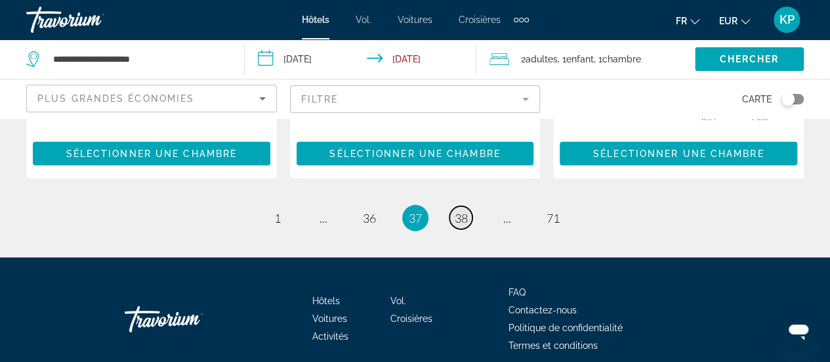
click at [456, 217] on span "38" at bounding box center [461, 218] width 13 height 14
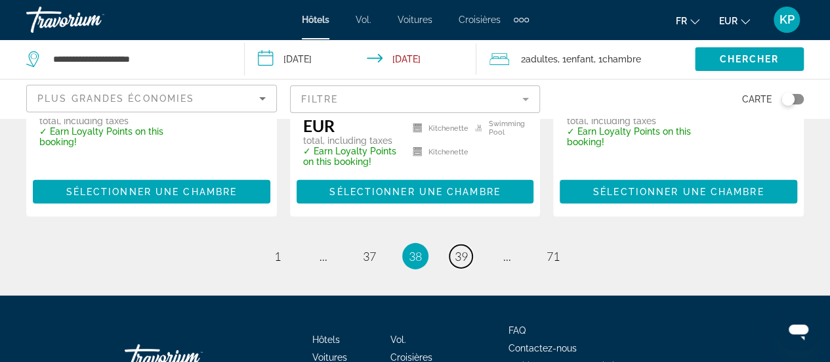
scroll to position [1940, 0]
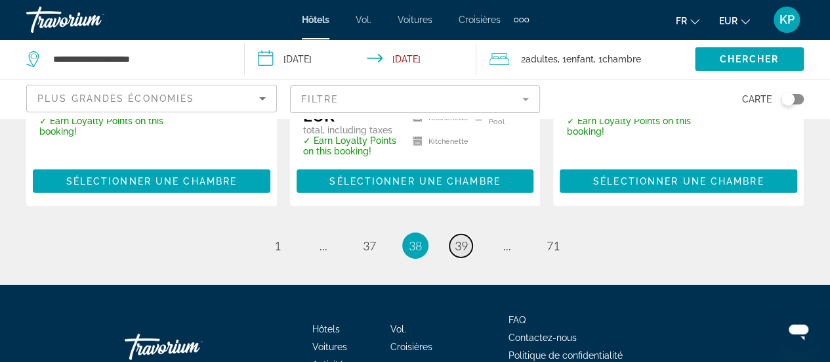
click at [459, 238] on span "39" at bounding box center [461, 245] width 13 height 14
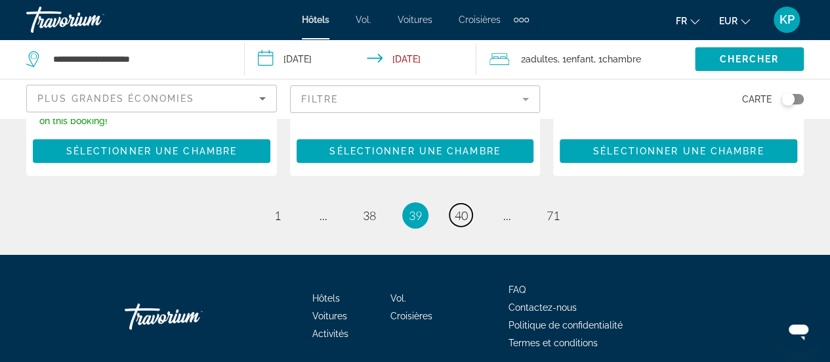
scroll to position [2107, 0]
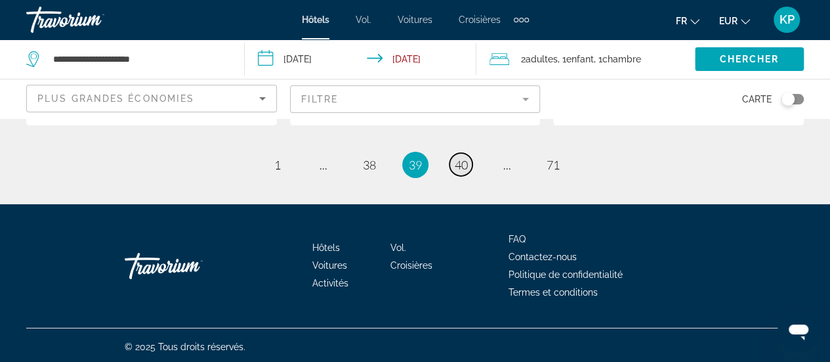
click at [458, 161] on span "40" at bounding box center [461, 165] width 13 height 14
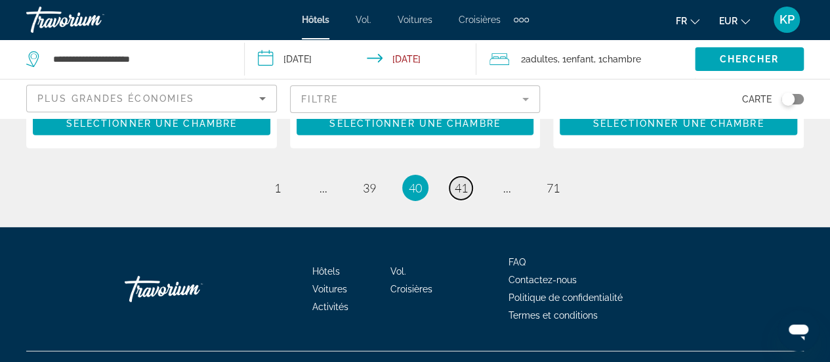
scroll to position [2039, 0]
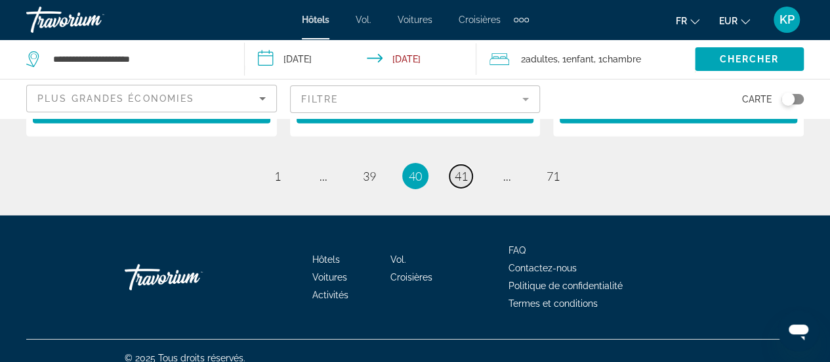
click at [457, 169] on span "41" at bounding box center [461, 176] width 13 height 14
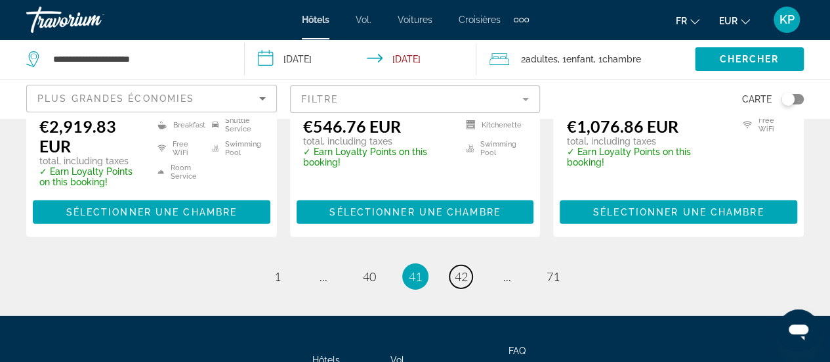
scroll to position [1918, 0]
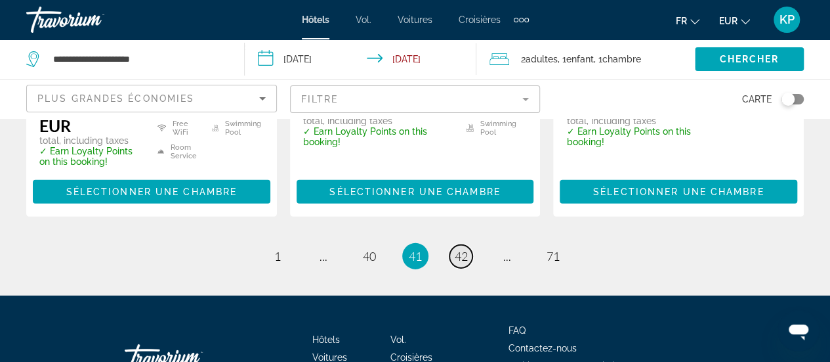
click at [466, 249] on span "42" at bounding box center [461, 256] width 13 height 14
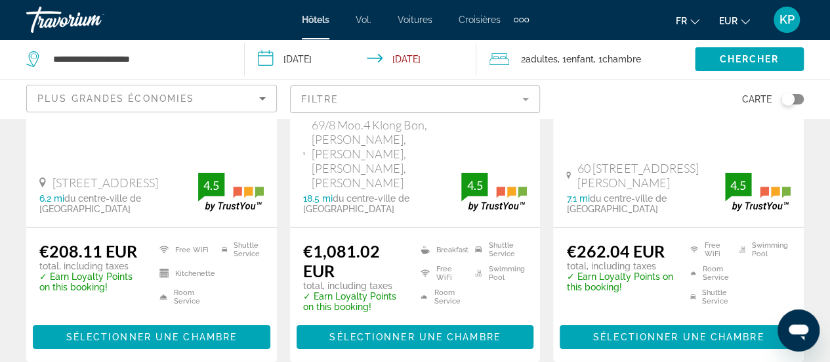
scroll to position [1922, 0]
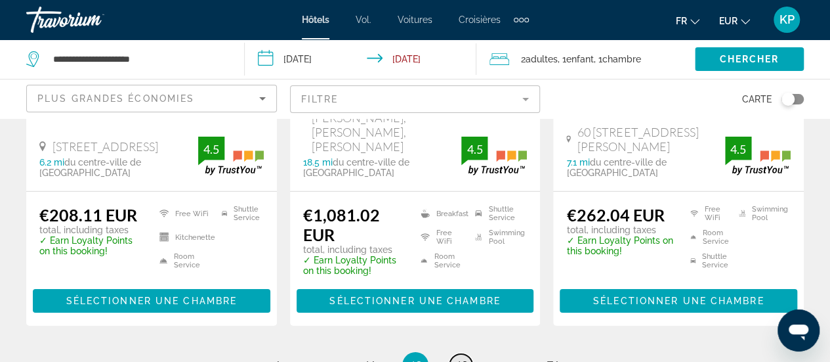
click at [457, 358] on span "43" at bounding box center [461, 365] width 13 height 14
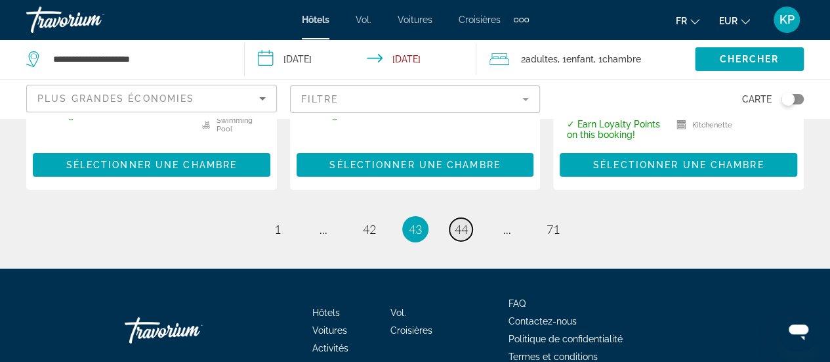
scroll to position [2091, 0]
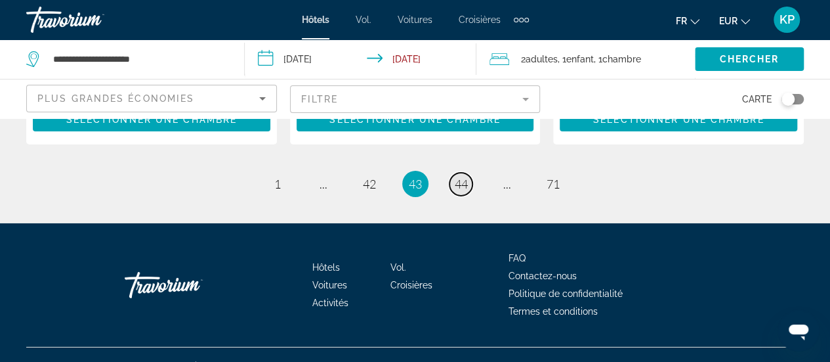
click at [457, 177] on span "44" at bounding box center [461, 184] width 13 height 14
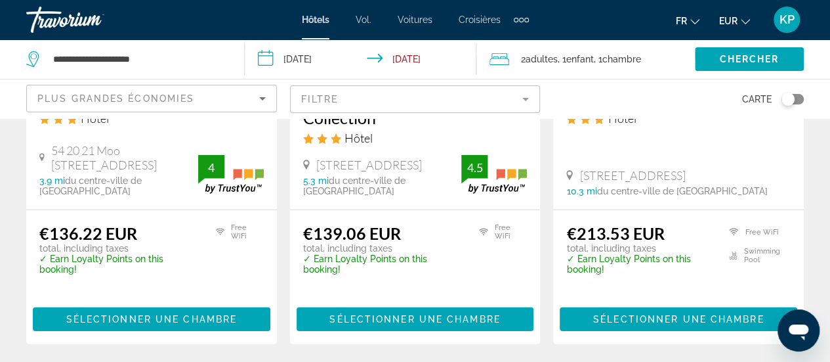
scroll to position [1933, 0]
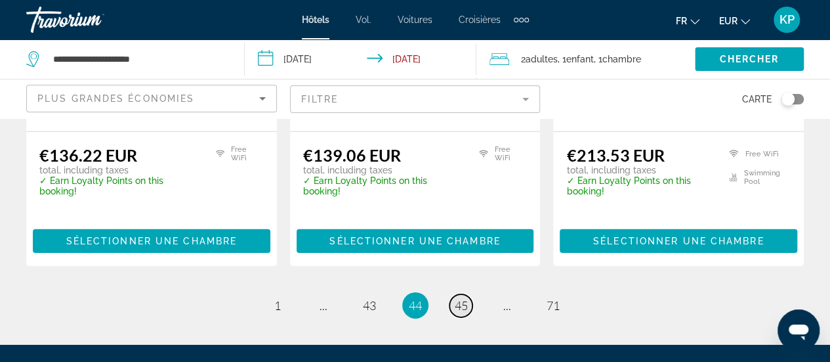
click at [460, 298] on span "45" at bounding box center [461, 305] width 13 height 14
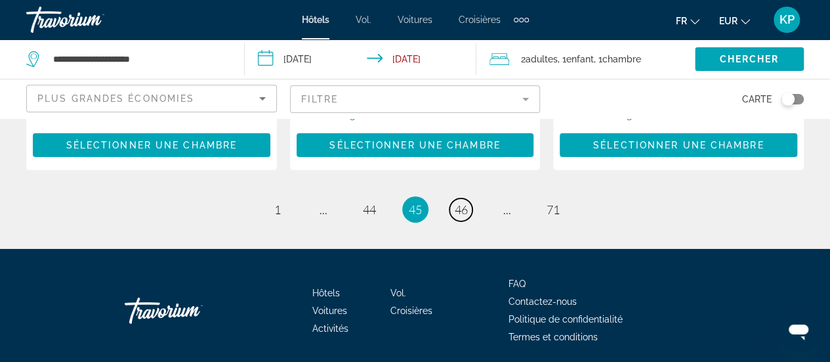
scroll to position [2041, 0]
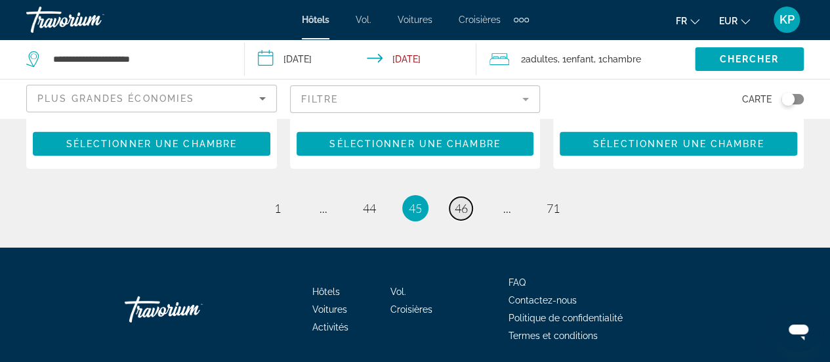
click at [455, 201] on span "46" at bounding box center [461, 208] width 13 height 14
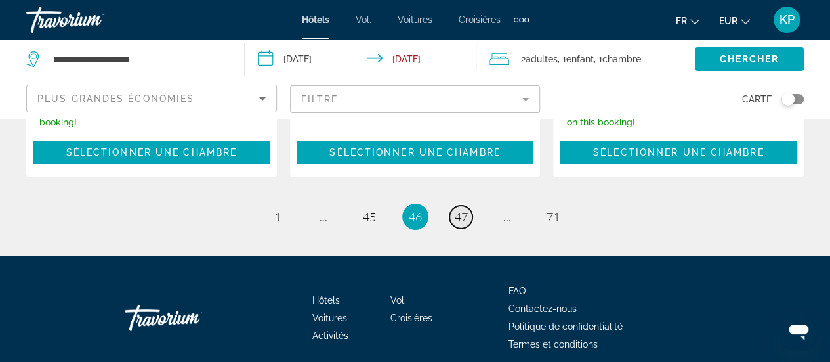
scroll to position [2068, 0]
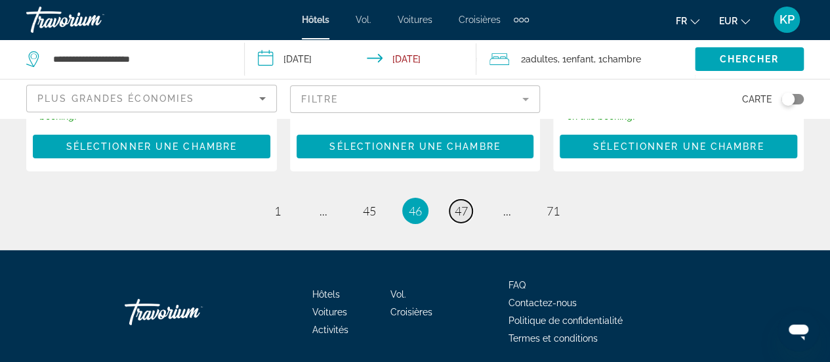
click at [455, 203] on span "47" at bounding box center [461, 210] width 13 height 14
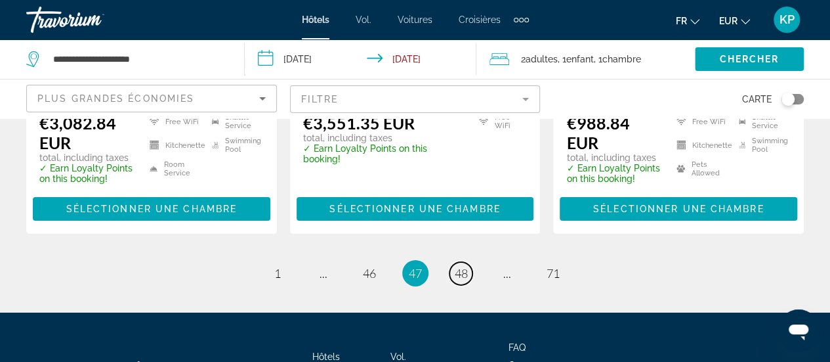
scroll to position [1989, 0]
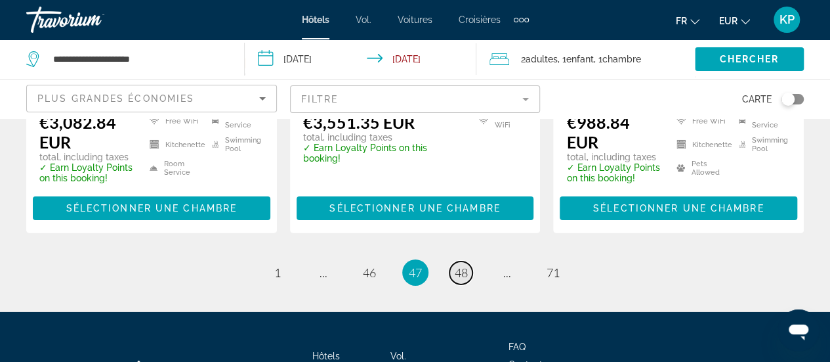
click at [459, 265] on span "48" at bounding box center [461, 272] width 13 height 14
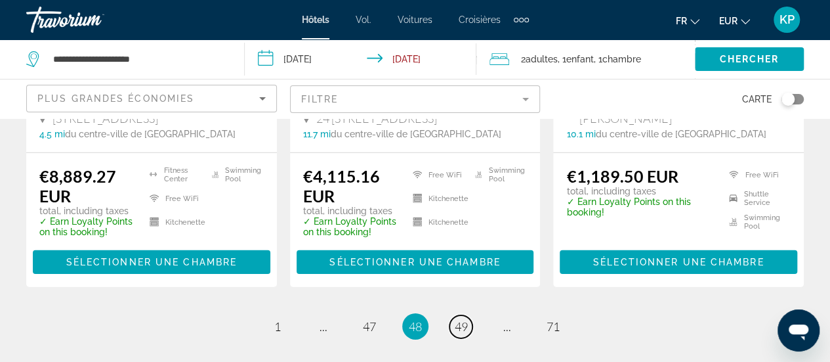
scroll to position [1913, 0]
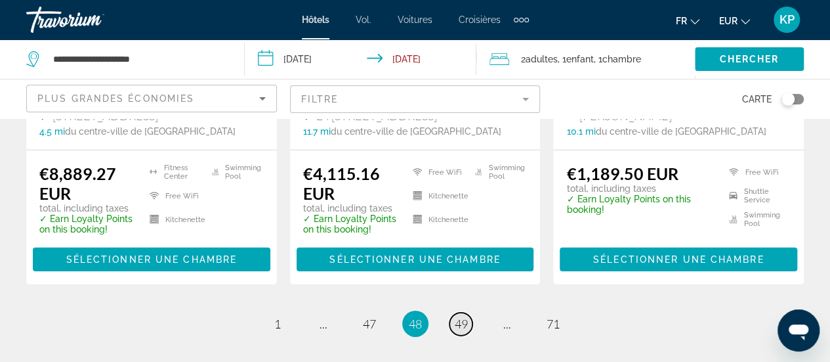
click at [462, 316] on span "49" at bounding box center [461, 323] width 13 height 14
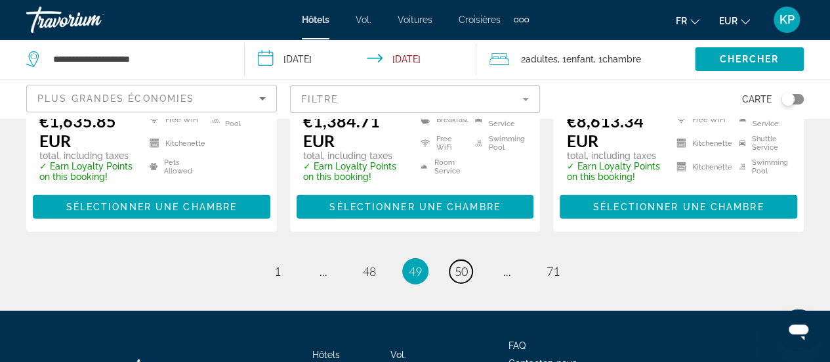
scroll to position [1929, 0]
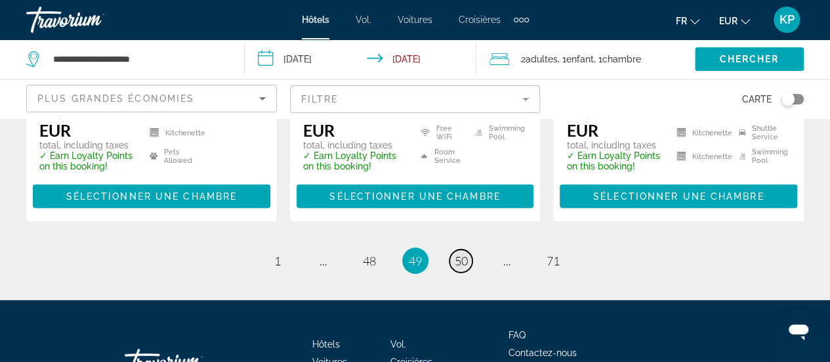
click at [456, 253] on span "50" at bounding box center [461, 260] width 13 height 14
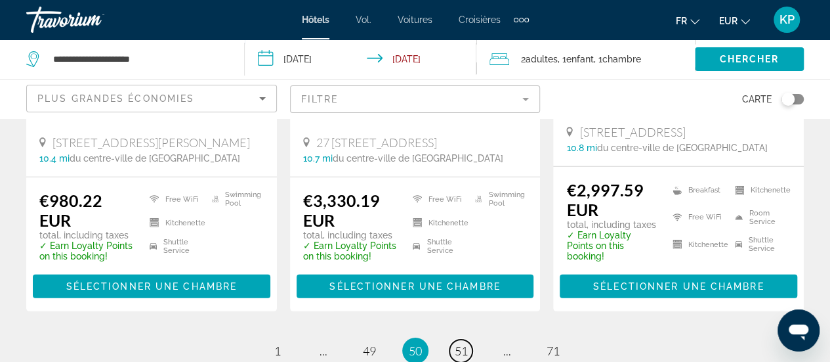
scroll to position [1845, 0]
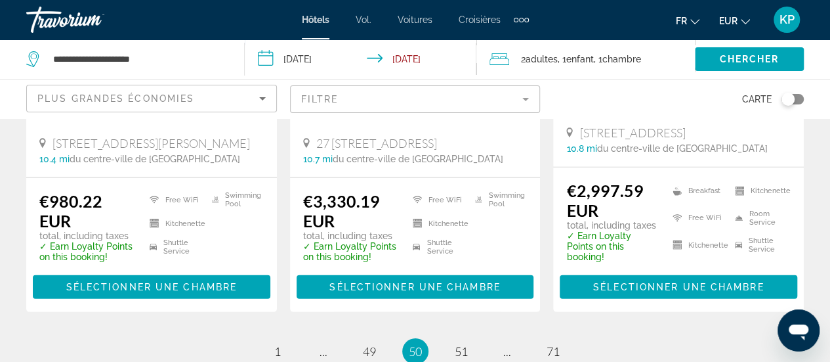
click at [463, 338] on li "page 51" at bounding box center [461, 351] width 26 height 26
click at [463, 340] on link "page 51" at bounding box center [461, 351] width 23 height 23
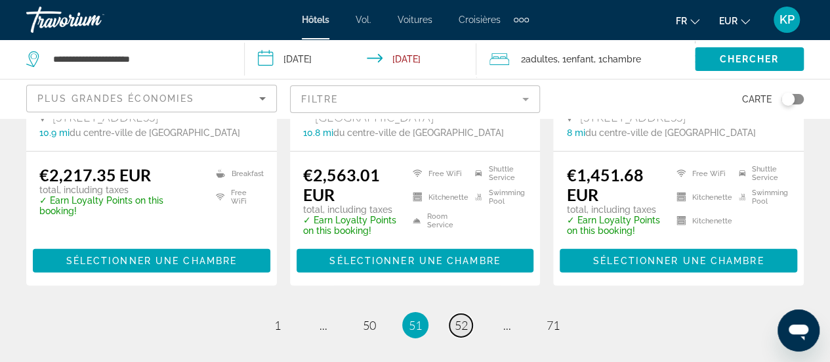
scroll to position [1871, 0]
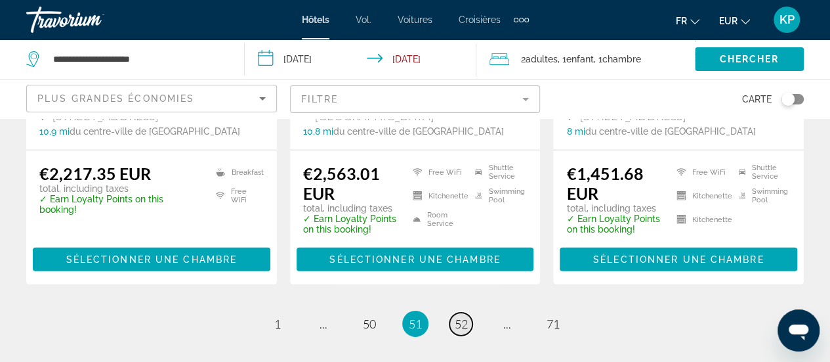
click at [461, 316] on span "52" at bounding box center [461, 323] width 13 height 14
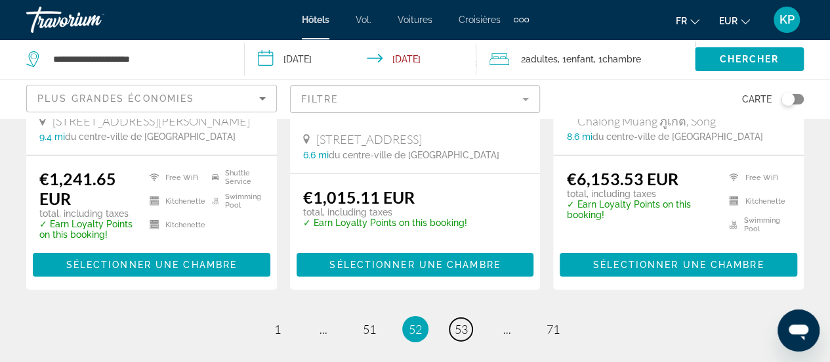
scroll to position [1931, 0]
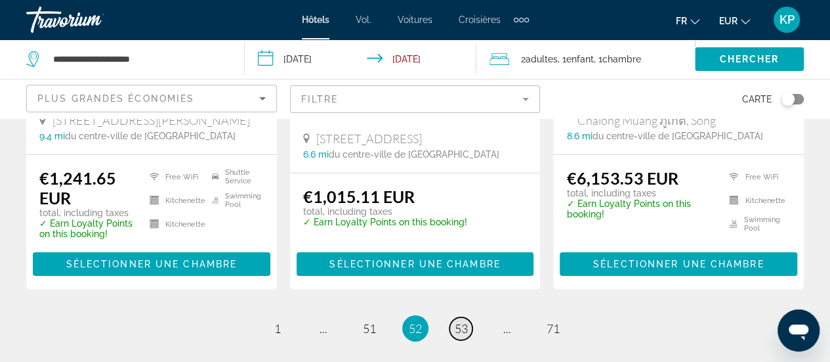
click at [463, 321] on span "53" at bounding box center [461, 328] width 13 height 14
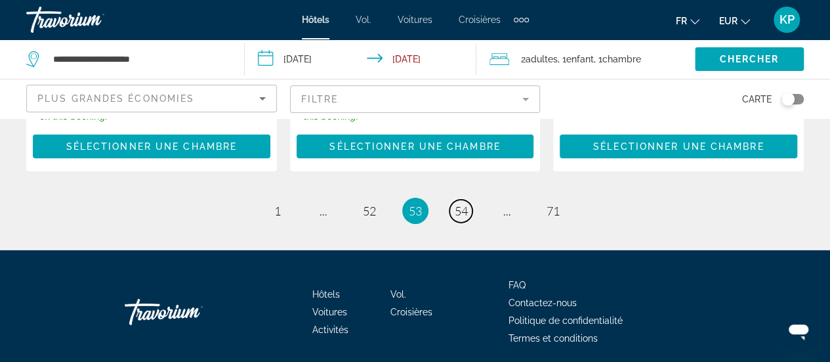
scroll to position [2031, 0]
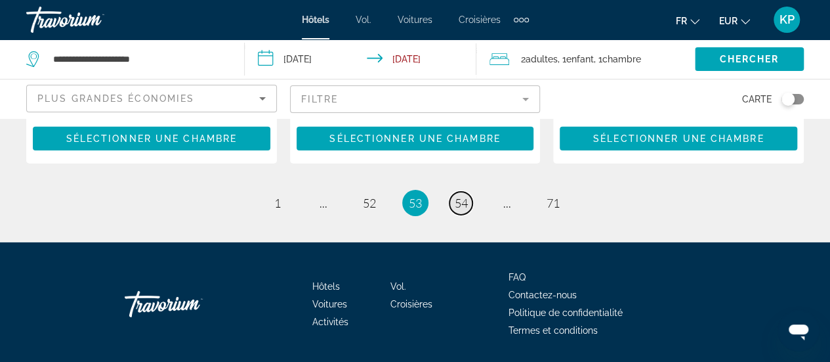
click at [463, 196] on span "54" at bounding box center [461, 203] width 13 height 14
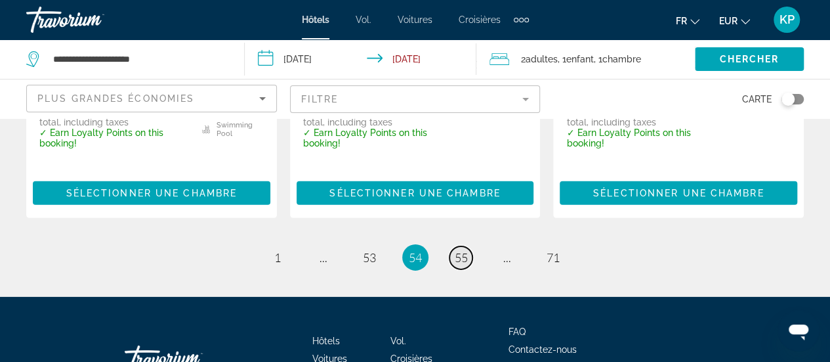
scroll to position [1945, 0]
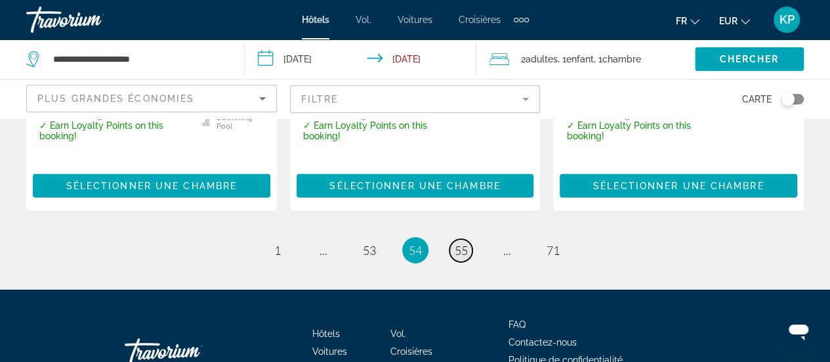
click at [465, 243] on span "55" at bounding box center [461, 250] width 13 height 14
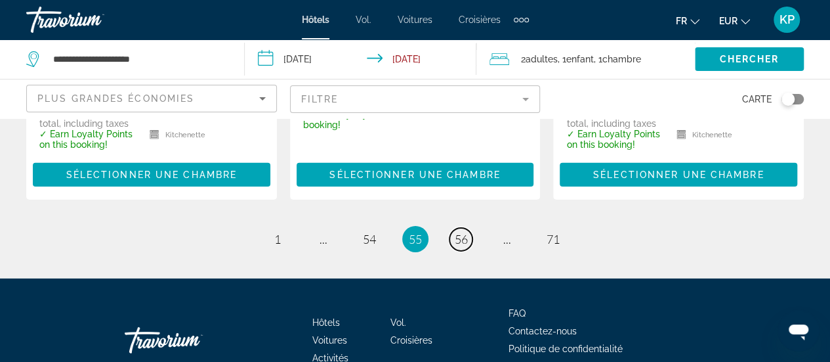
scroll to position [2002, 0]
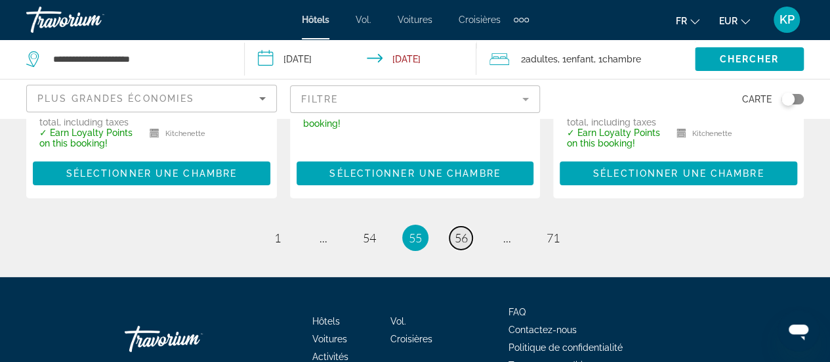
click at [463, 230] on span "56" at bounding box center [461, 237] width 13 height 14
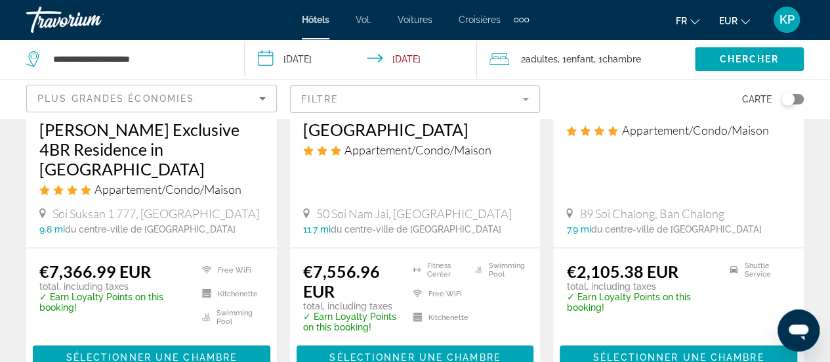
scroll to position [1909, 0]
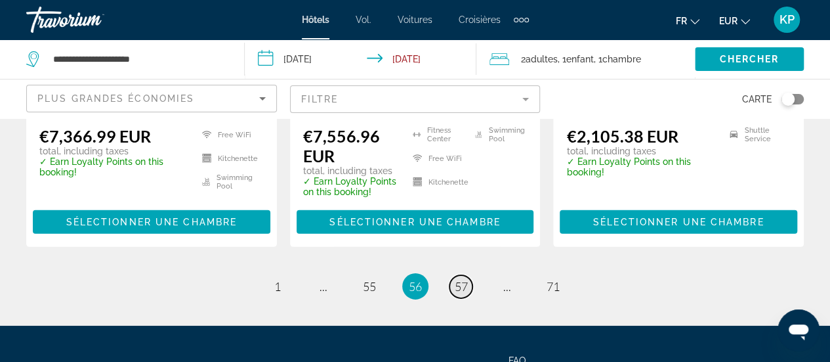
click at [471, 275] on link "page 57" at bounding box center [461, 286] width 23 height 23
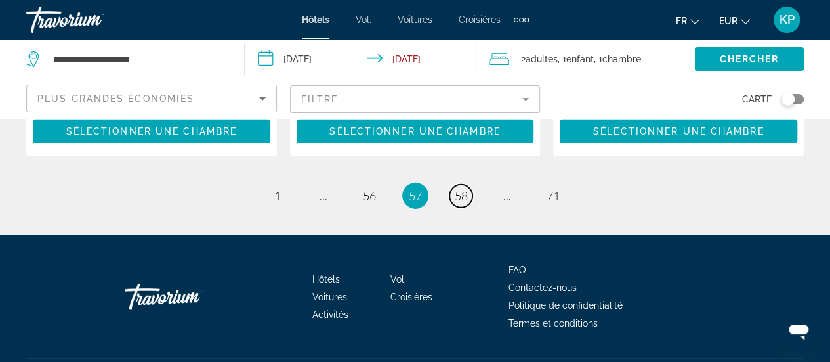
scroll to position [1979, 0]
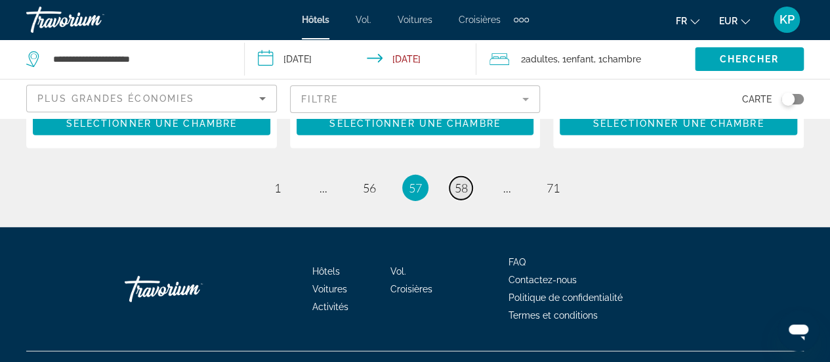
click at [456, 180] on span "58" at bounding box center [461, 187] width 13 height 14
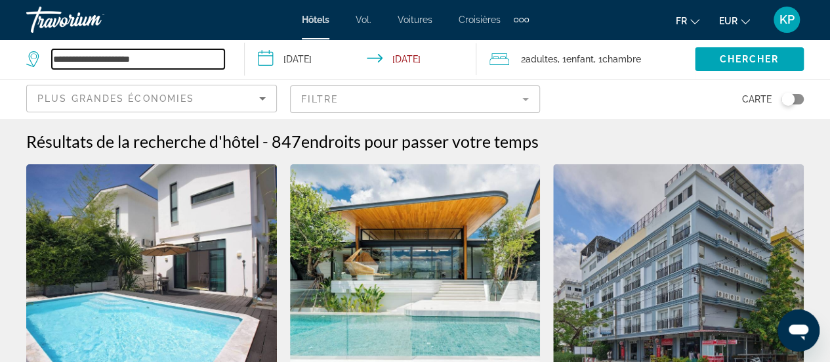
click at [176, 61] on input "**********" at bounding box center [138, 59] width 173 height 20
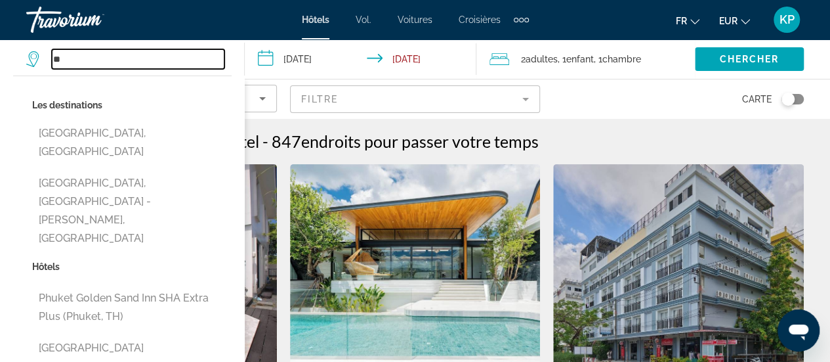
type input "*"
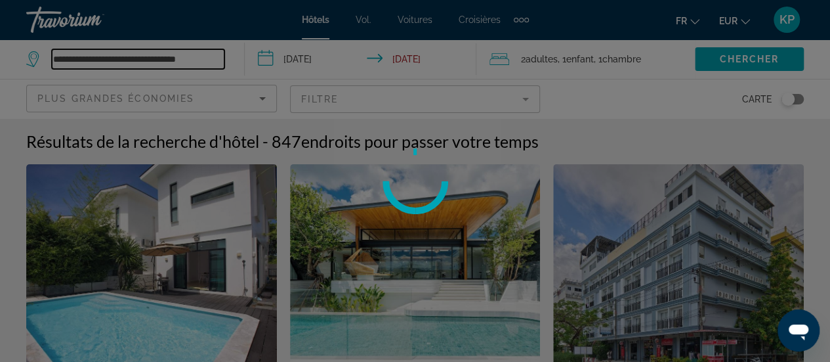
type input "**********"
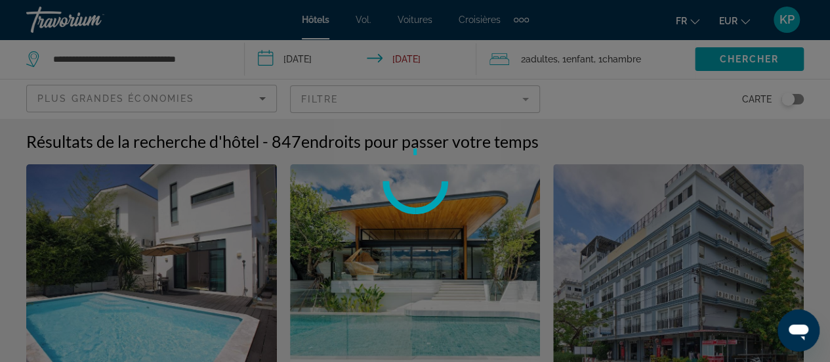
click at [208, 57] on div at bounding box center [415, 181] width 830 height 362
click at [218, 61] on div at bounding box center [415, 181] width 830 height 362
click at [738, 53] on div at bounding box center [415, 181] width 830 height 362
click at [740, 56] on div at bounding box center [415, 181] width 830 height 362
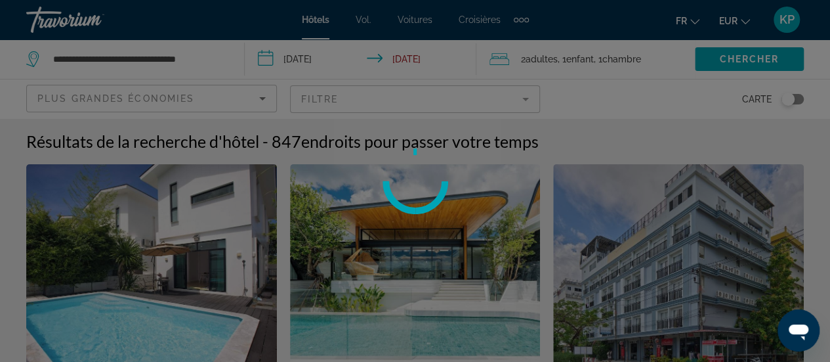
click at [740, 56] on div at bounding box center [415, 181] width 830 height 362
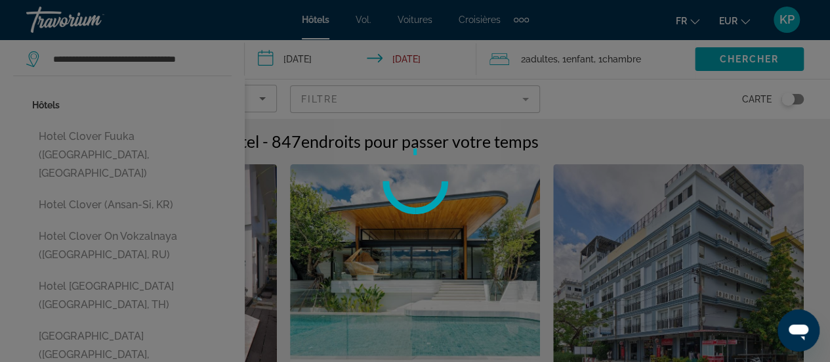
click at [210, 60] on div at bounding box center [415, 181] width 830 height 362
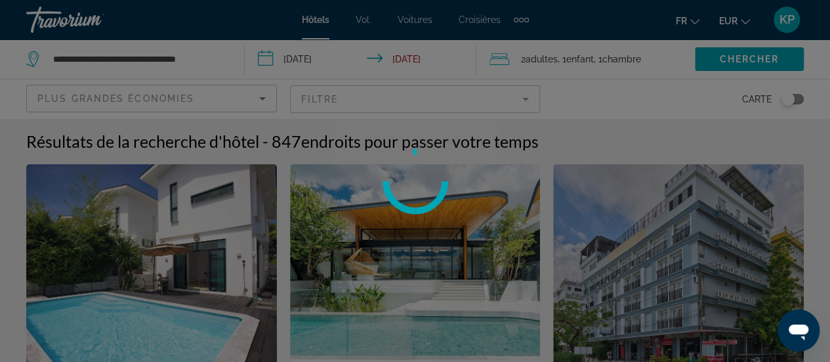
click at [190, 54] on div at bounding box center [415, 181] width 830 height 362
click at [157, 54] on div at bounding box center [415, 181] width 830 height 362
click at [190, 60] on div at bounding box center [415, 181] width 830 height 362
click at [205, 54] on div at bounding box center [415, 181] width 830 height 362
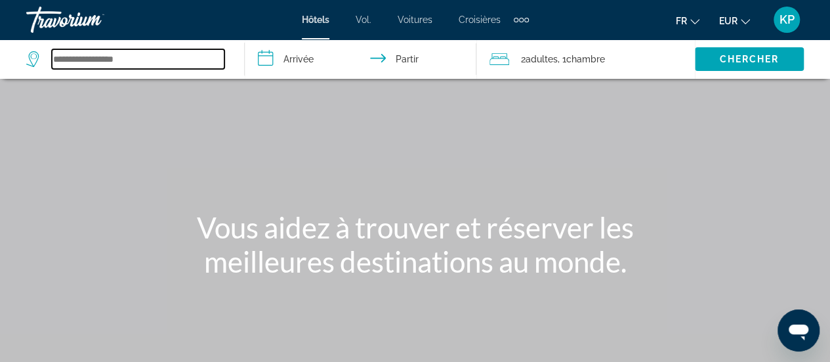
click at [191, 56] on input "Widget de recherche" at bounding box center [138, 59] width 173 height 20
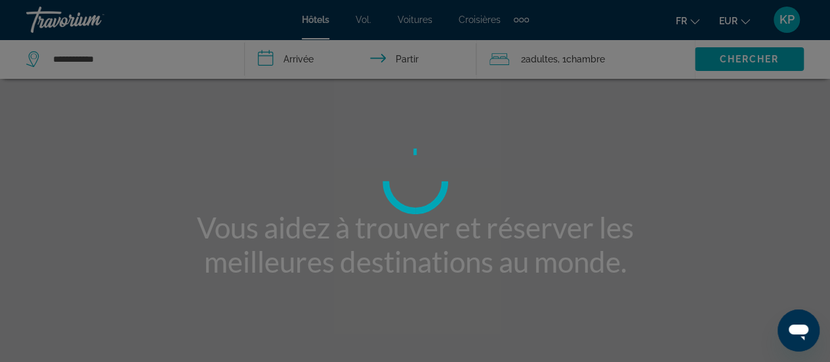
click at [144, 64] on div at bounding box center [415, 181] width 830 height 362
click at [293, 152] on div at bounding box center [415, 181] width 830 height 362
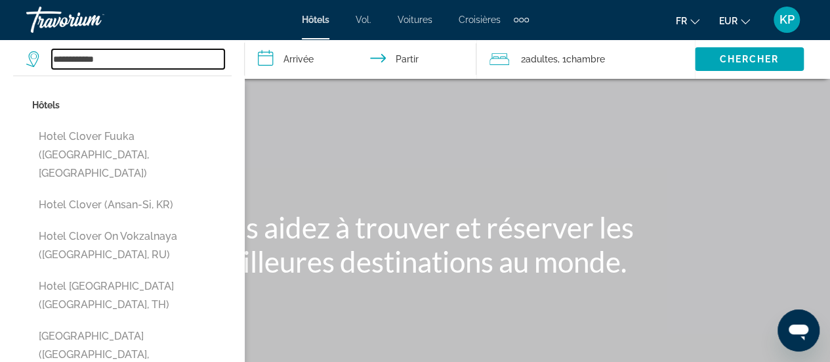
click at [131, 60] on input "**********" at bounding box center [138, 59] width 173 height 20
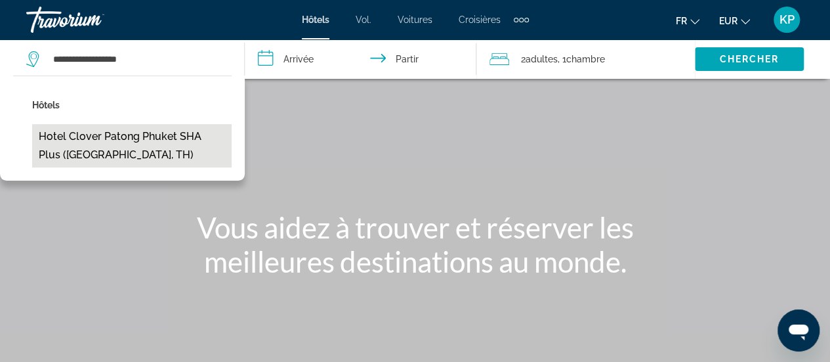
click at [138, 140] on button "Hotel Clover Patong Phuket SHA Plus ([GEOGRAPHIC_DATA], TH)" at bounding box center [132, 145] width 200 height 43
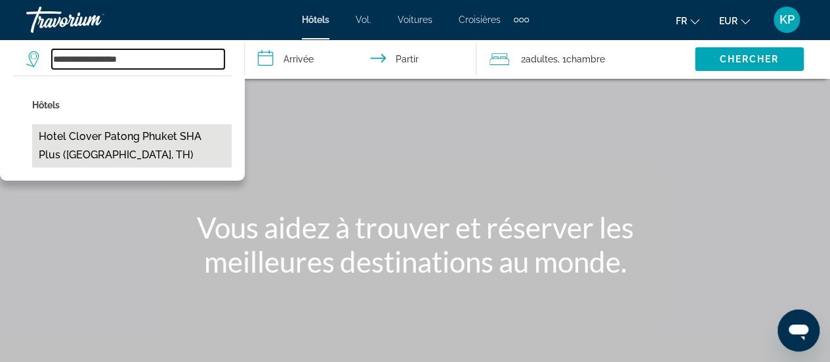
type input "**********"
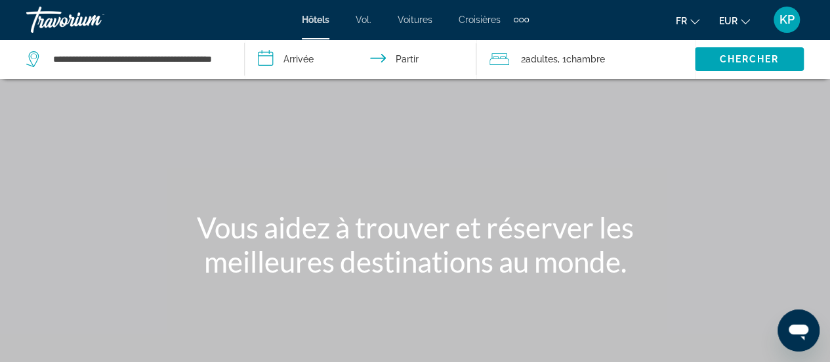
click at [302, 62] on input "**********" at bounding box center [363, 60] width 237 height 43
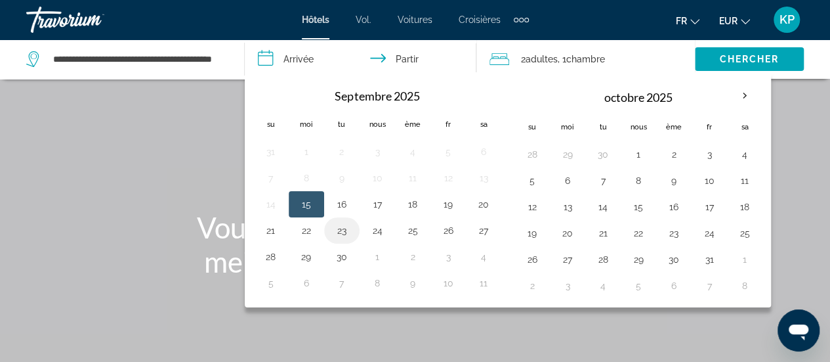
click at [331, 221] on button "23" at bounding box center [341, 230] width 21 height 18
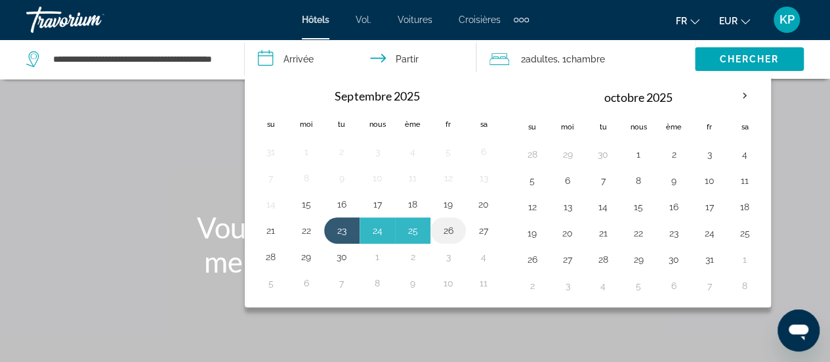
click at [444, 222] on button "26" at bounding box center [448, 230] width 21 height 18
type input "**********"
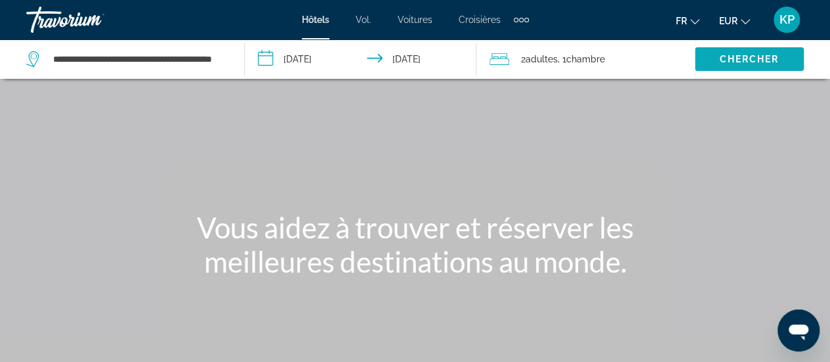
click at [734, 54] on font "Chercher" at bounding box center [749, 59] width 60 height 11
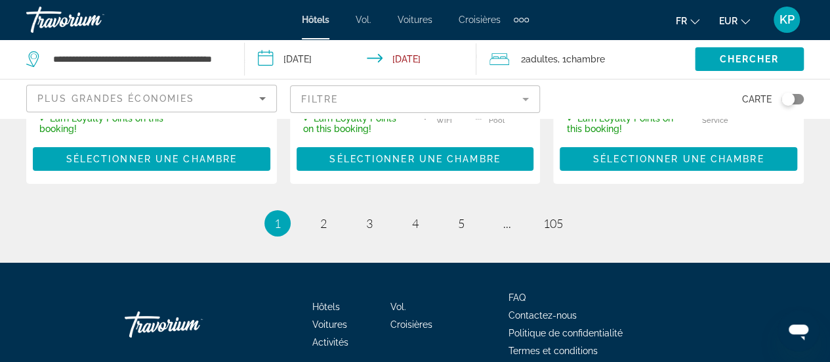
scroll to position [2111, 0]
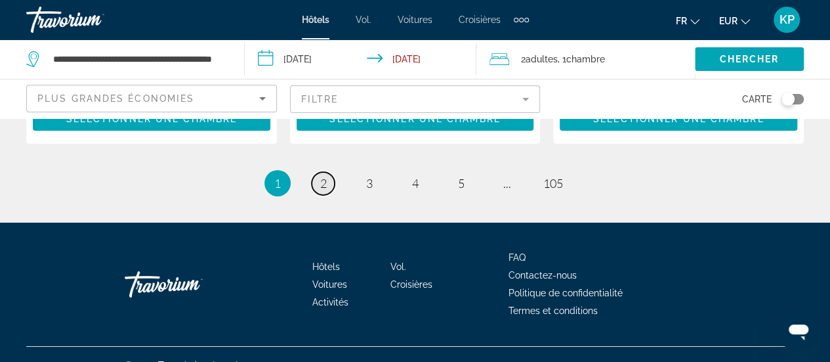
click at [320, 176] on span "2" at bounding box center [323, 183] width 7 height 14
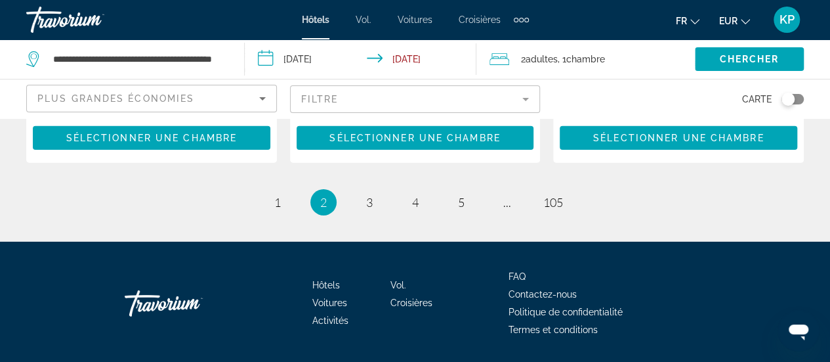
scroll to position [2037, 0]
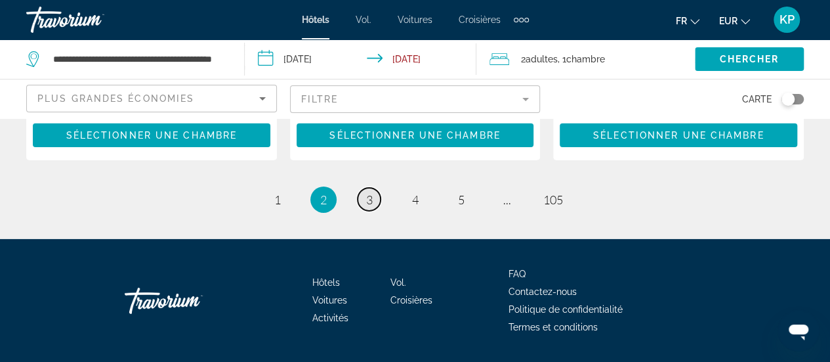
click at [370, 207] on span "3" at bounding box center [369, 199] width 7 height 14
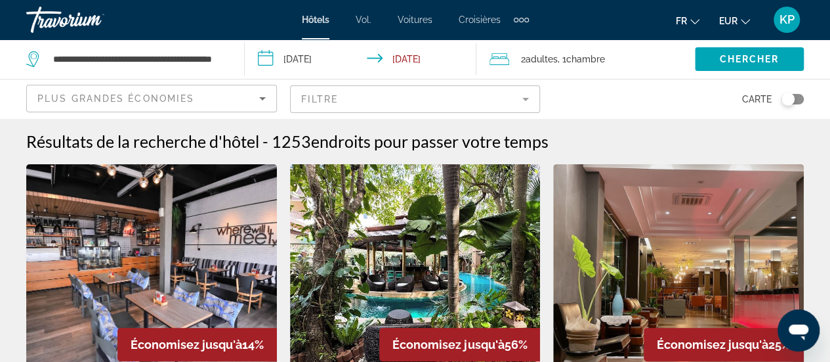
click at [312, 58] on input "**********" at bounding box center [363, 60] width 237 height 43
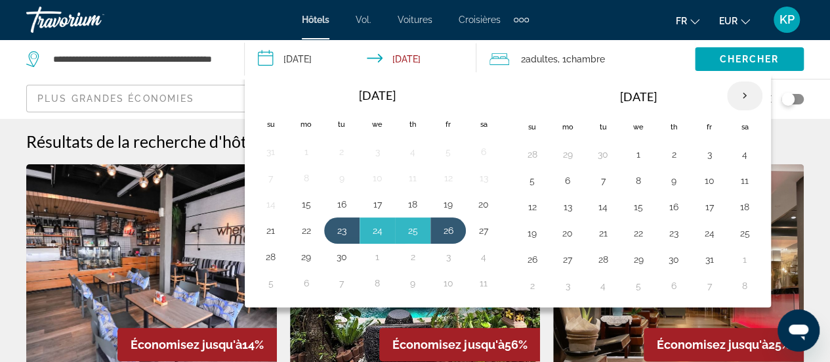
click at [736, 96] on th "Next month" at bounding box center [744, 95] width 35 height 29
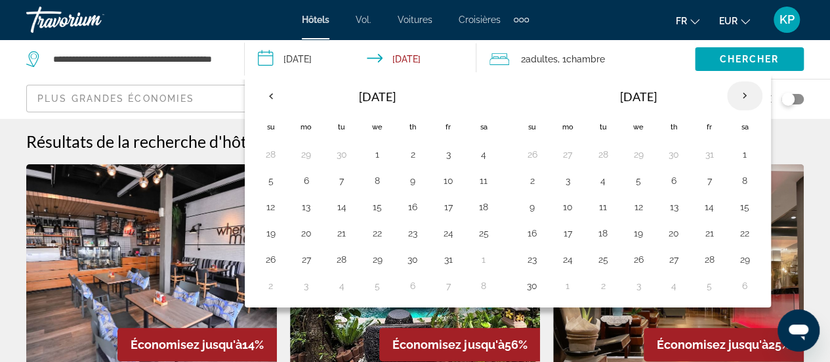
click at [736, 96] on th "Next month" at bounding box center [744, 95] width 35 height 29
click at [737, 96] on th "Next month" at bounding box center [744, 95] width 35 height 29
click at [738, 98] on th "Next month" at bounding box center [744, 95] width 35 height 29
click at [738, 209] on button "14" at bounding box center [744, 207] width 21 height 18
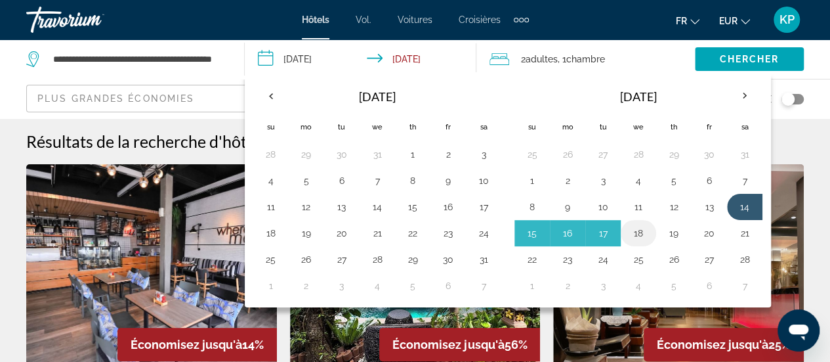
click at [641, 226] on button "18" at bounding box center [638, 233] width 21 height 18
type input "**********"
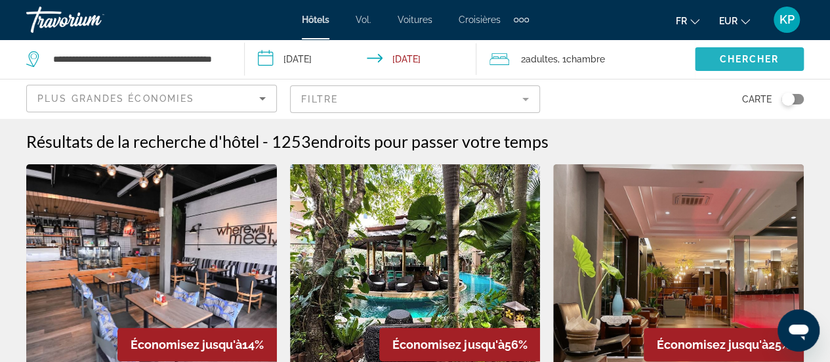
click at [753, 49] on span "Search widget" at bounding box center [749, 59] width 109 height 32
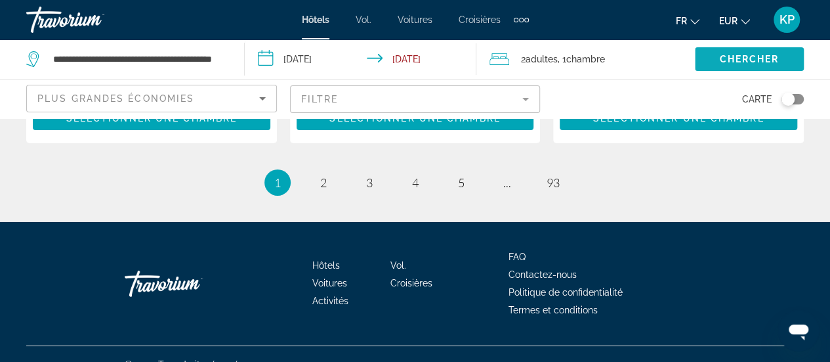
scroll to position [2107, 0]
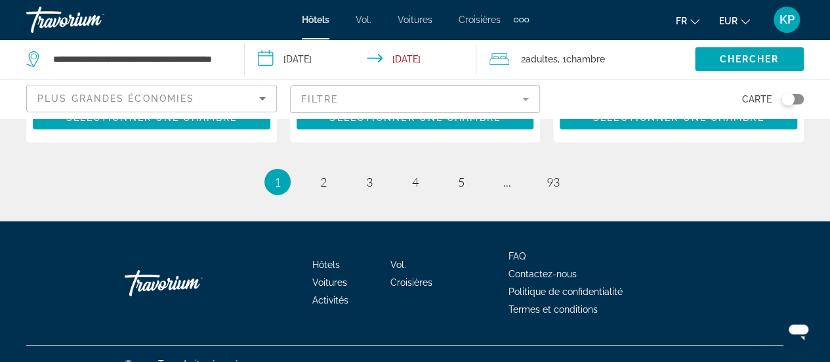
click at [478, 95] on mat-form-field "Filtre" at bounding box center [415, 99] width 251 height 28
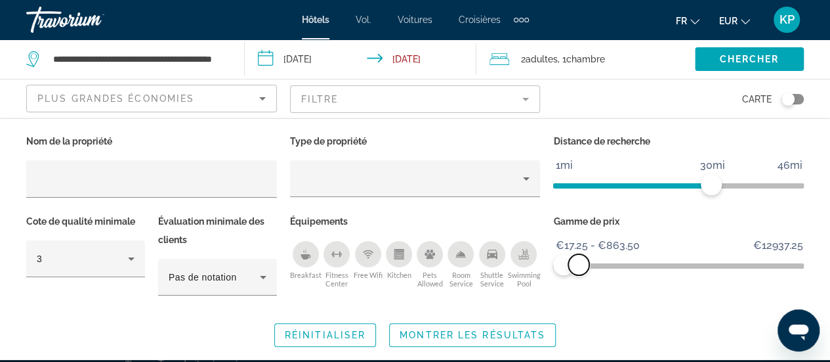
drag, startPoint x: 797, startPoint y: 268, endPoint x: 579, endPoint y: 266, distance: 218.6
click at [579, 266] on span "ngx-slider-max" at bounding box center [578, 264] width 21 height 21
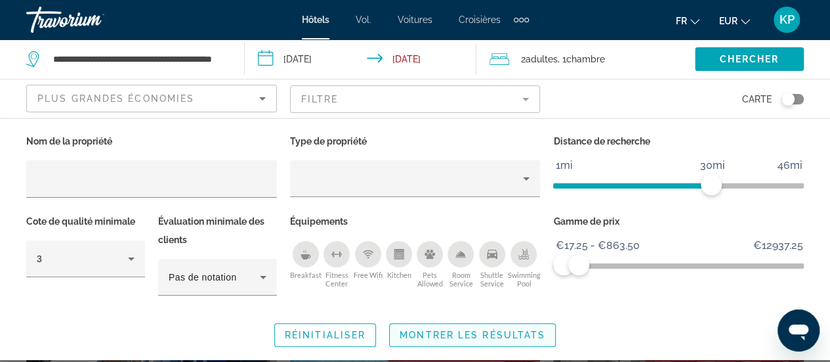
click at [491, 336] on span "Montrer les résultats" at bounding box center [473, 334] width 146 height 11
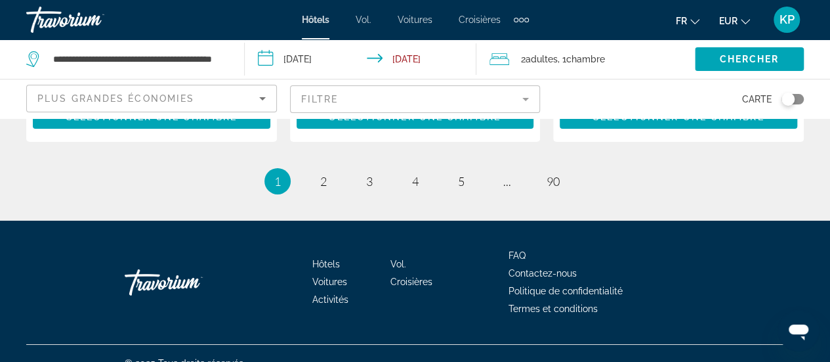
scroll to position [2111, 0]
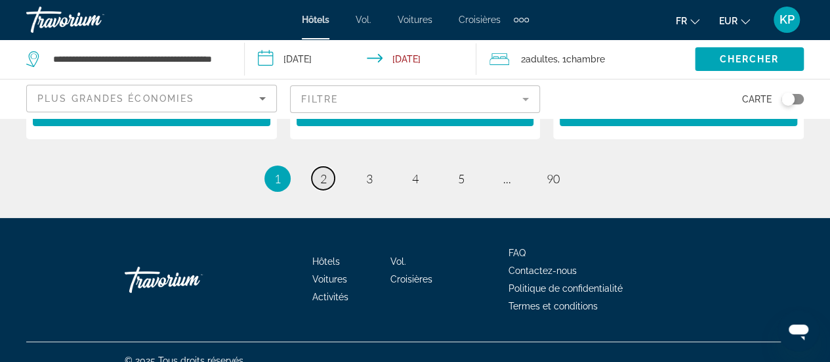
click at [317, 167] on link "page 2" at bounding box center [323, 178] width 23 height 23
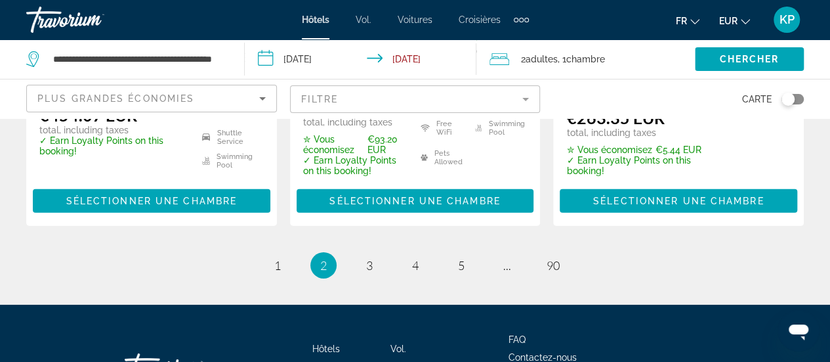
scroll to position [2090, 0]
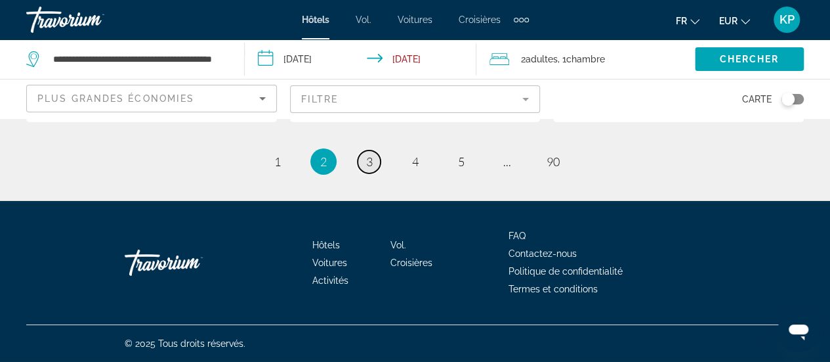
click at [366, 165] on span "3" at bounding box center [369, 161] width 7 height 14
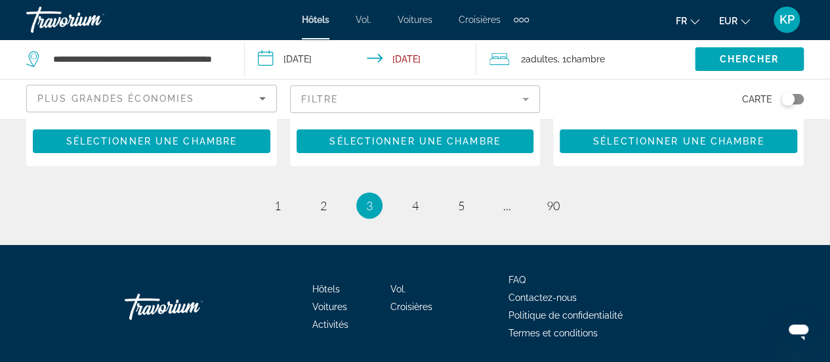
scroll to position [2085, 0]
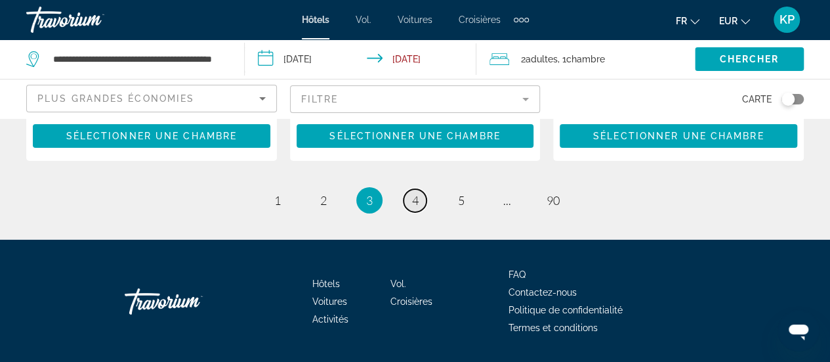
click at [418, 193] on span "4" at bounding box center [415, 200] width 7 height 14
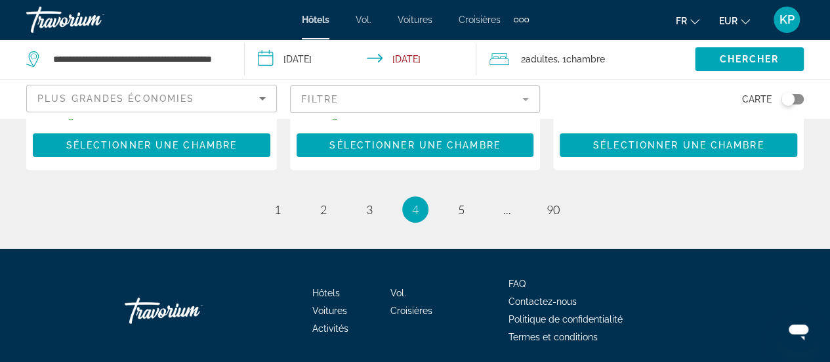
scroll to position [2134, 0]
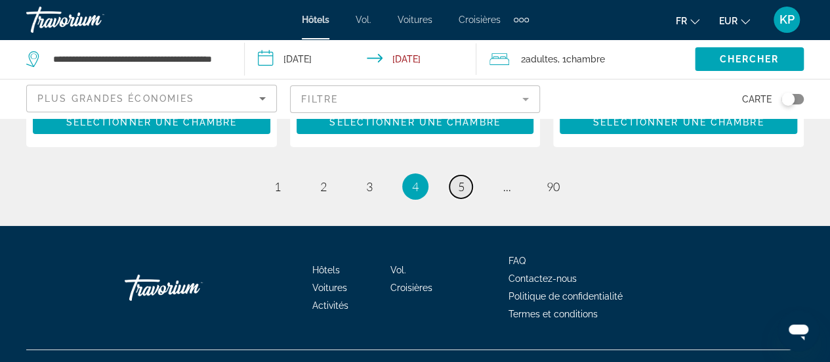
click at [454, 175] on link "page 5" at bounding box center [461, 186] width 23 height 23
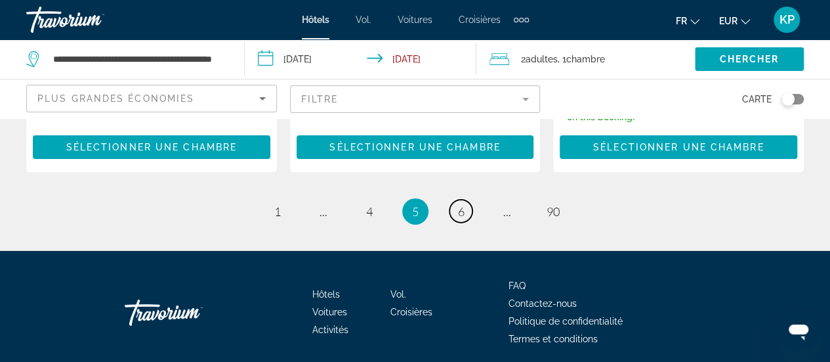
scroll to position [2140, 0]
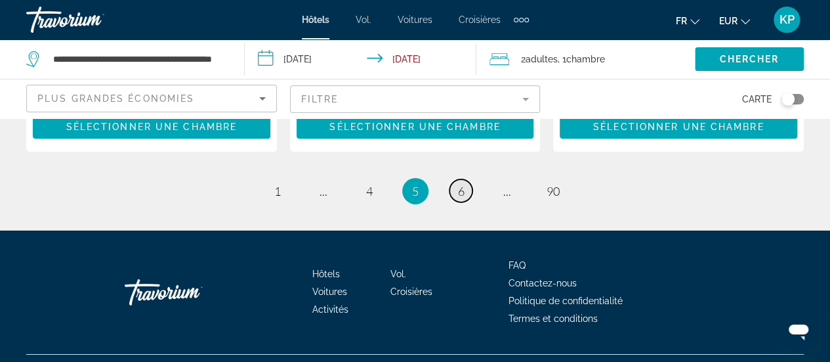
click at [458, 184] on span "6" at bounding box center [461, 191] width 7 height 14
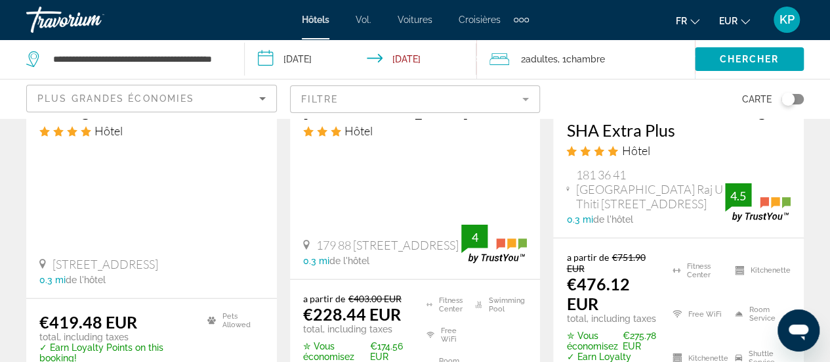
scroll to position [1388, 0]
